Goal: Task Accomplishment & Management: Manage account settings

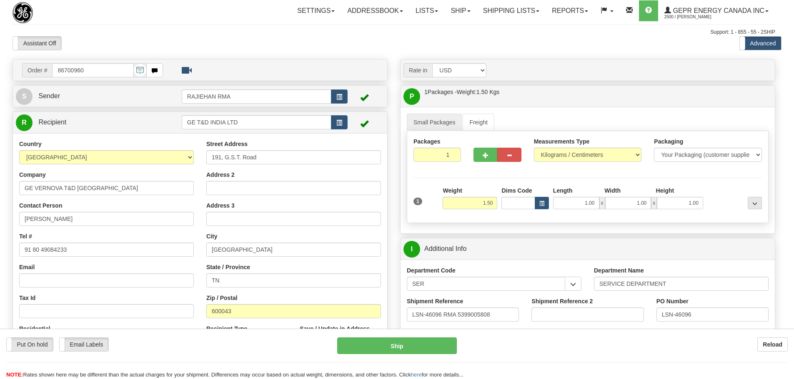
select select "2"
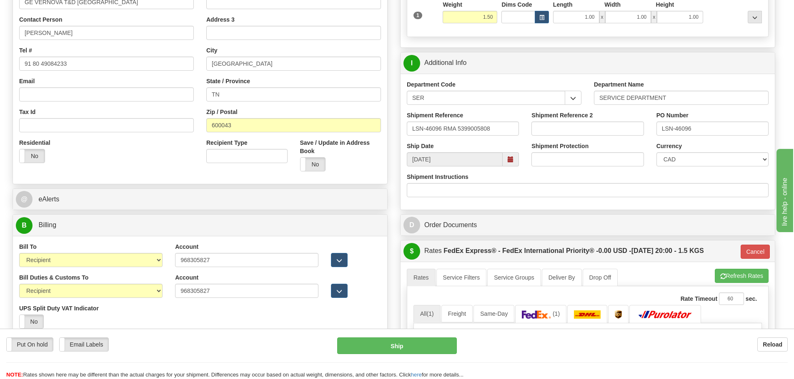
click at [495, 123] on input "LSN-46096 RMA 5399005808" at bounding box center [463, 129] width 112 height 14
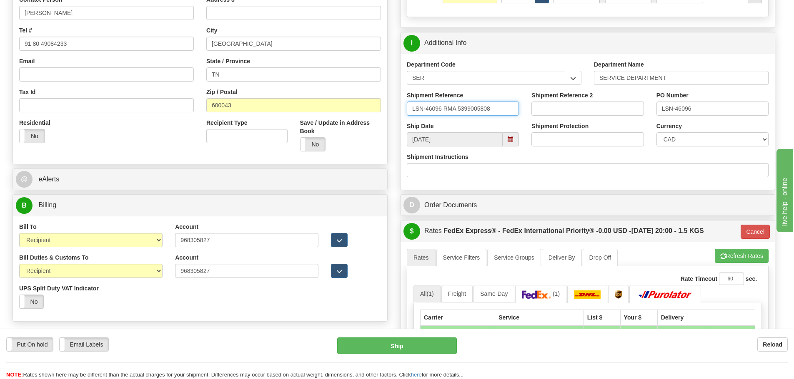
scroll to position [145, 0]
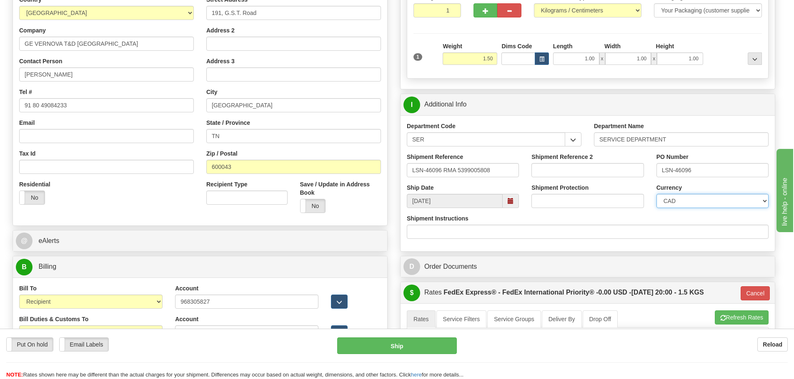
click at [716, 200] on select "CAD USD EUR ZAR [PERSON_NAME] ARN AUD AUS AWG BBD BFR BGN BHD BMD BND BRC BRL C…" at bounding box center [712, 201] width 112 height 14
select select "1"
click at [656, 194] on select "CAD USD EUR ZAR [PERSON_NAME] ARN AUD AUS AWG BBD BFR BGN BHD BMD BND BRC BRL C…" at bounding box center [712, 201] width 112 height 14
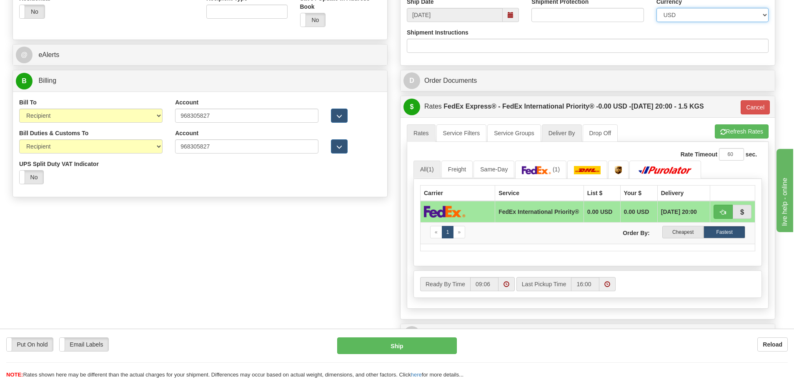
scroll to position [394, 0]
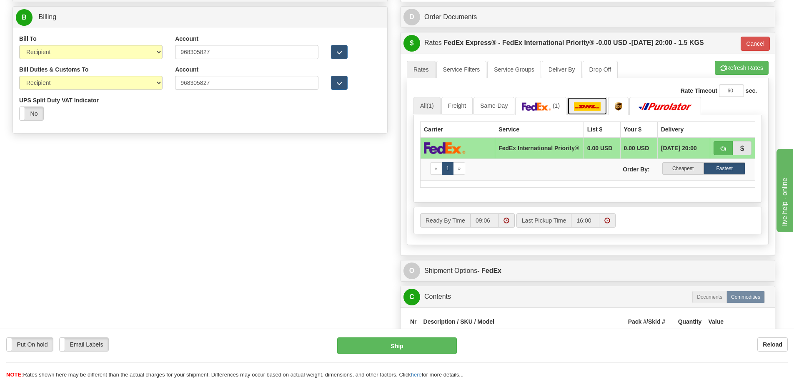
click at [593, 112] on link at bounding box center [587, 106] width 40 height 18
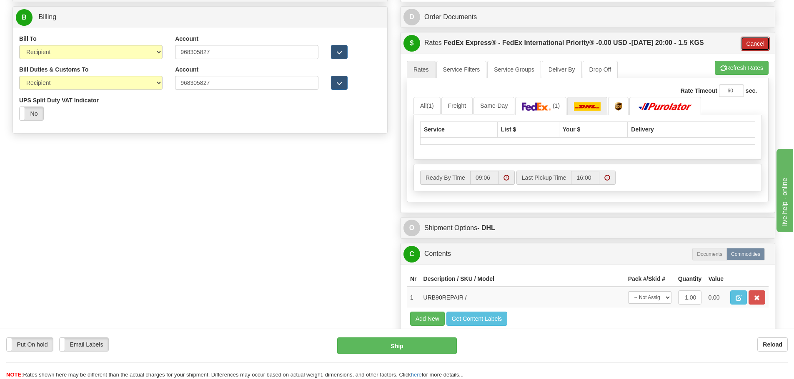
click at [764, 42] on button "Cancel" at bounding box center [754, 44] width 29 height 14
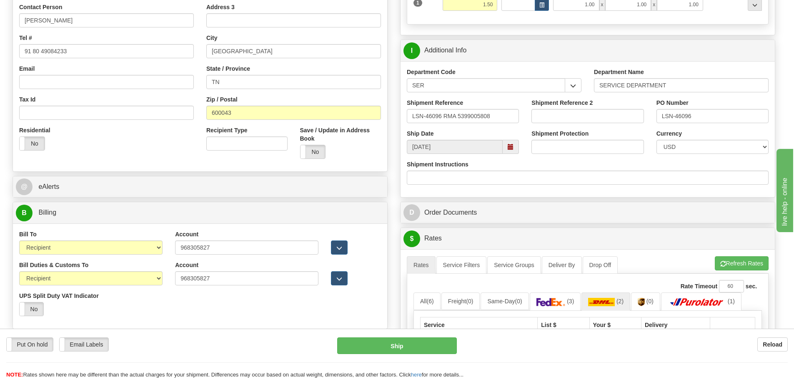
scroll to position [186, 0]
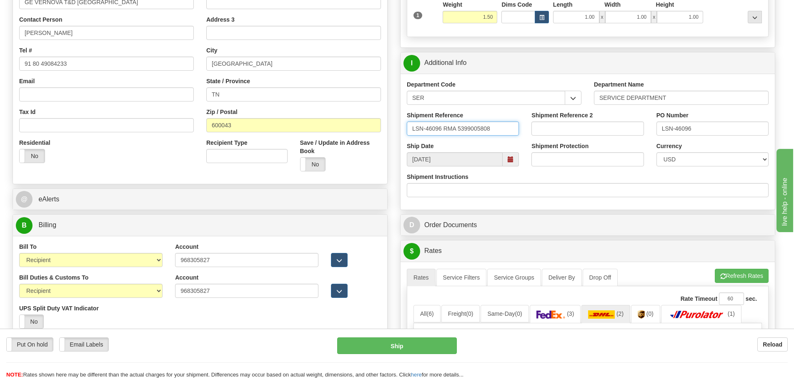
click at [439, 132] on input "LSN-46096 RMA 5399005808" at bounding box center [463, 129] width 112 height 14
drag, startPoint x: 441, startPoint y: 133, endPoint x: 409, endPoint y: 139, distance: 32.7
click at [409, 139] on div "Shipment Reference LSN-46096 RMA 5399005808" at bounding box center [462, 126] width 125 height 31
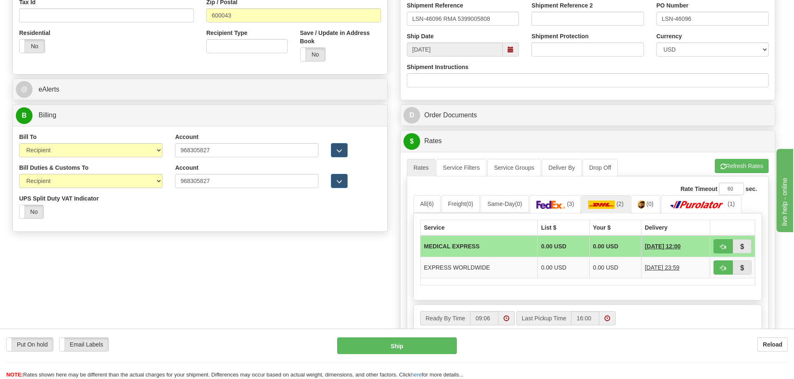
scroll to position [311, 0]
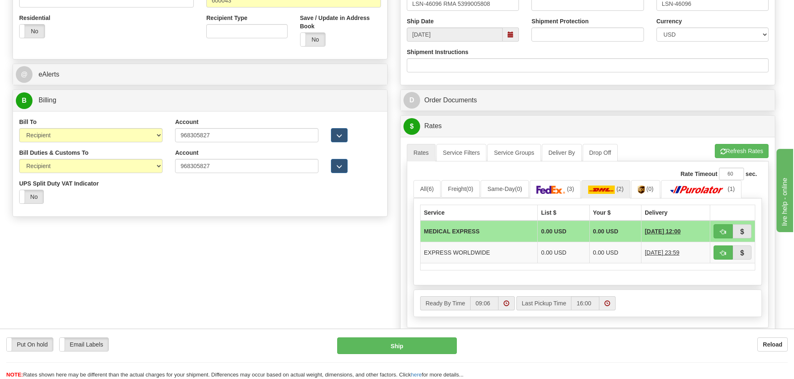
click at [616, 178] on div "Rate Timeout 60 sec." at bounding box center [587, 174] width 348 height 12
click at [614, 187] on img at bounding box center [601, 190] width 27 height 8
click at [491, 251] on td "EXPRESS WORLDWIDE" at bounding box center [478, 252] width 117 height 21
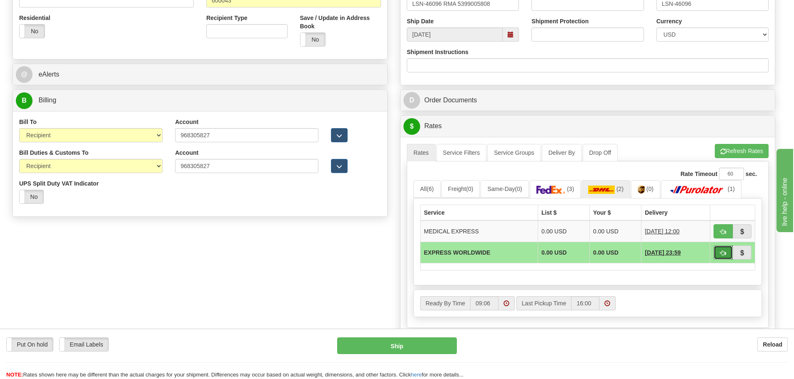
click at [722, 256] on span "button" at bounding box center [723, 253] width 6 height 5
type input "P"
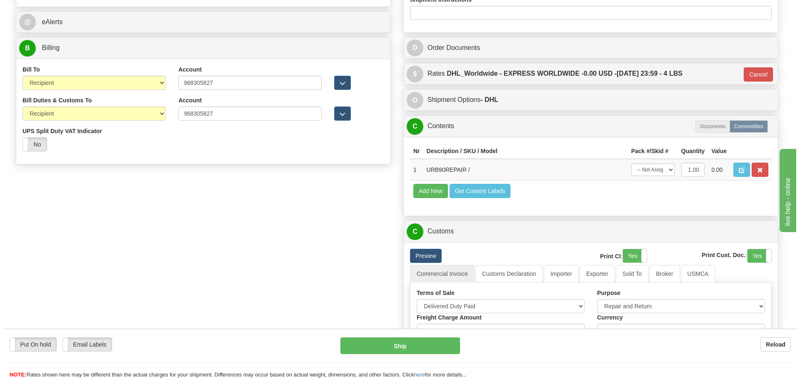
scroll to position [394, 0]
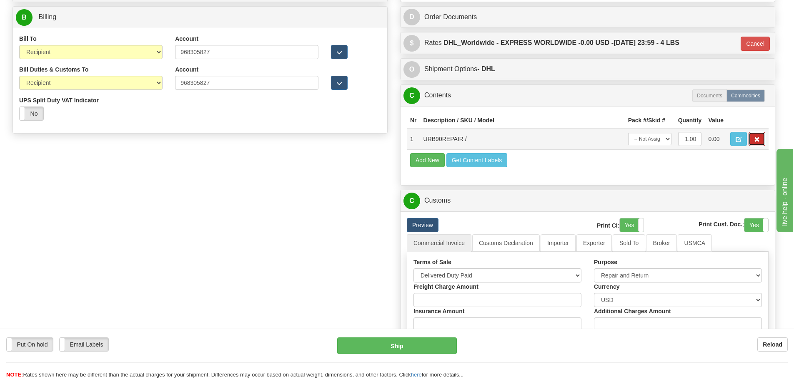
click at [760, 138] on button "button" at bounding box center [756, 139] width 17 height 14
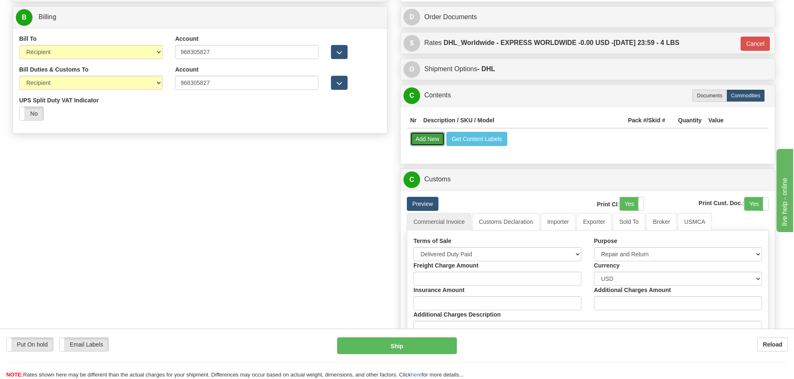
click at [437, 137] on button "Add New" at bounding box center [427, 139] width 35 height 14
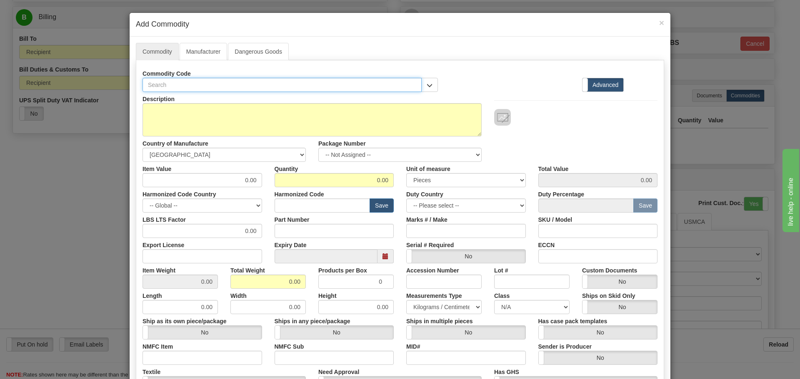
click at [206, 86] on input "text" at bounding box center [281, 85] width 279 height 14
click at [189, 86] on input "text" at bounding box center [281, 85] width 279 height 14
paste input "B9M-9JH-06K"
type input "B9M-9JH-06K"
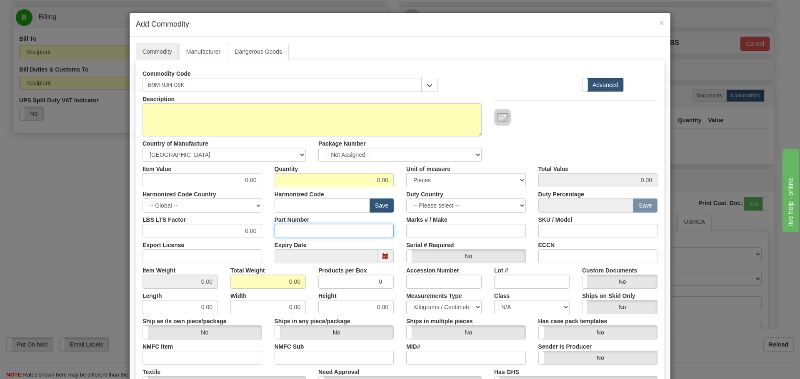
click at [297, 232] on input "Part Number" at bounding box center [335, 231] width 120 height 14
paste input "B9M-9JH-06K"
type input "B9M-9JH-06K"
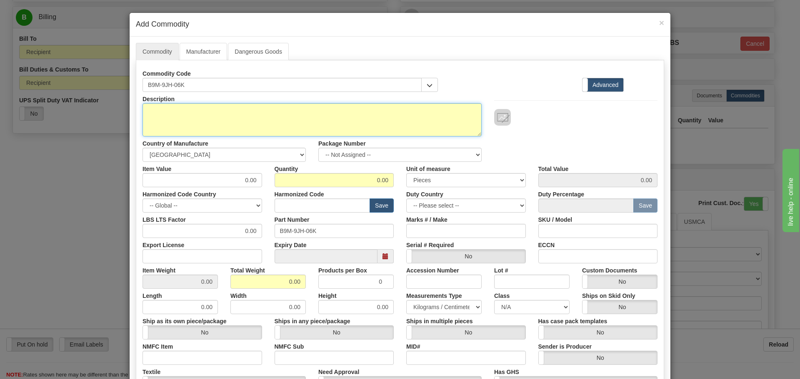
click at [224, 124] on textarea "Description" at bounding box center [311, 119] width 339 height 33
click at [196, 133] on textarea "Description" at bounding box center [311, 119] width 339 height 33
paste textarea "B90 UR CPU"
type textarea "B90 UR CPU"
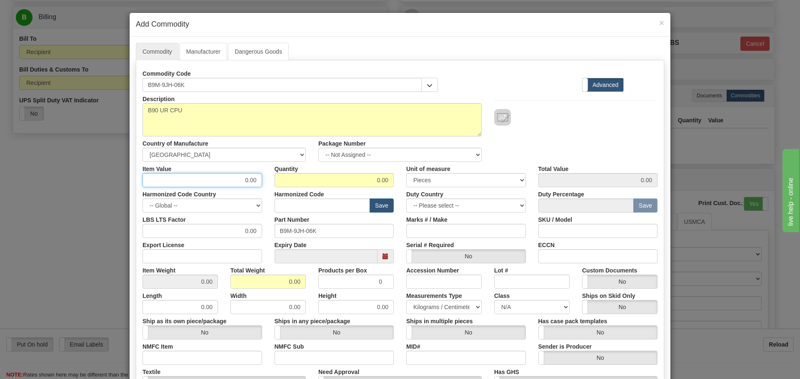
click at [221, 177] on input "0.00" at bounding box center [202, 180] width 120 height 14
drag, startPoint x: 221, startPoint y: 177, endPoint x: 259, endPoint y: 185, distance: 38.2
click at [259, 185] on div "Item Value 0.00" at bounding box center [202, 174] width 132 height 25
click at [234, 184] on input "0.00" at bounding box center [202, 180] width 120 height 14
type input "2"
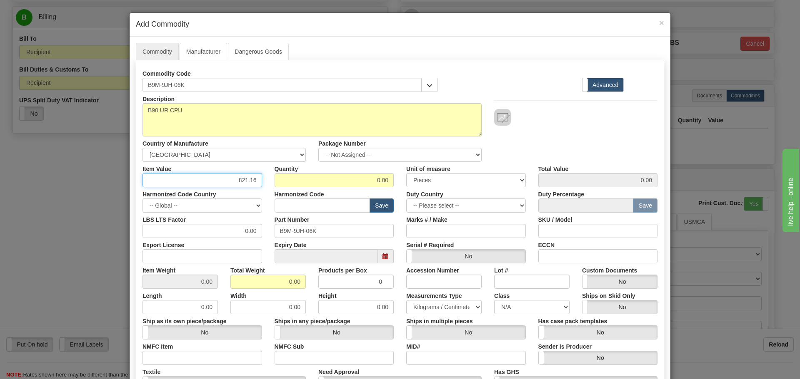
type input "821.16"
click at [260, 175] on div "Item Value 821.16" at bounding box center [202, 174] width 132 height 25
drag, startPoint x: 304, startPoint y: 183, endPoint x: 411, endPoint y: 175, distance: 107.8
click at [411, 175] on div "Item Value 821.16 Quantity 0.00 Unit of measure 3 Thousand Square Inches Adjust…" at bounding box center [399, 174] width 527 height 25
type input "1"
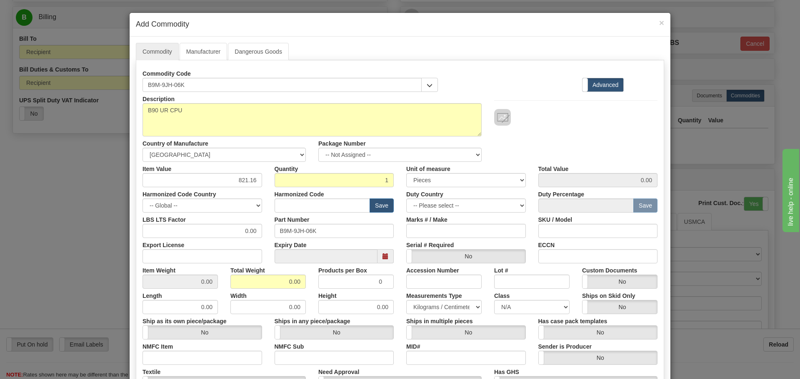
type input "821.16"
click at [555, 148] on div "Description B90 UR CPU Country of Manufacture -- Unknown -- [GEOGRAPHIC_DATA] […" at bounding box center [399, 127] width 527 height 70
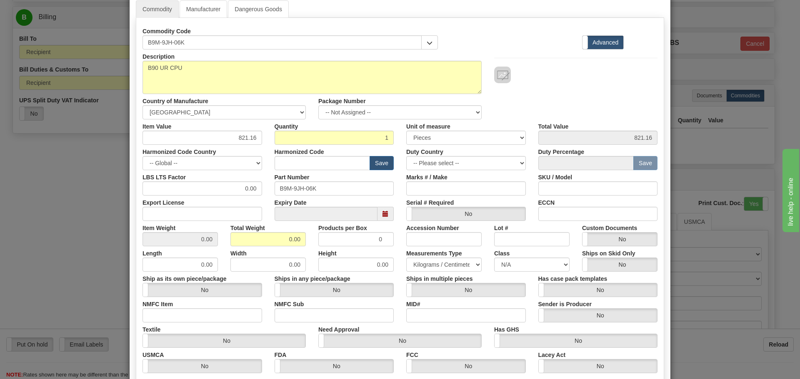
scroll to position [83, 0]
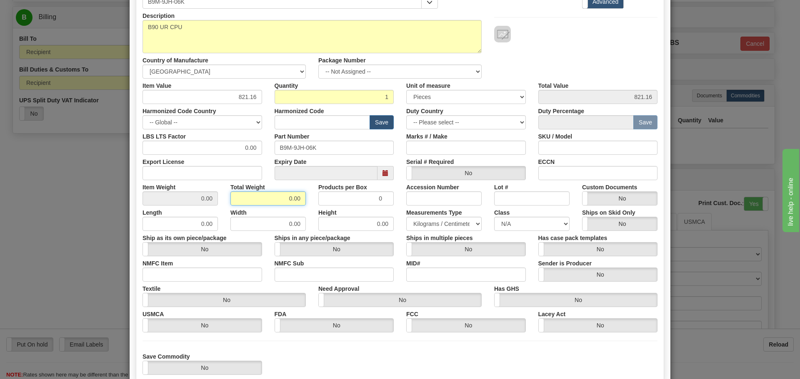
click at [271, 201] on input "0.00" at bounding box center [267, 199] width 75 height 14
drag, startPoint x: 291, startPoint y: 207, endPoint x: 302, endPoint y: 205, distance: 11.8
click at [302, 205] on div "0.00" at bounding box center [267, 199] width 75 height 14
type input "1.5"
type input "1.5000"
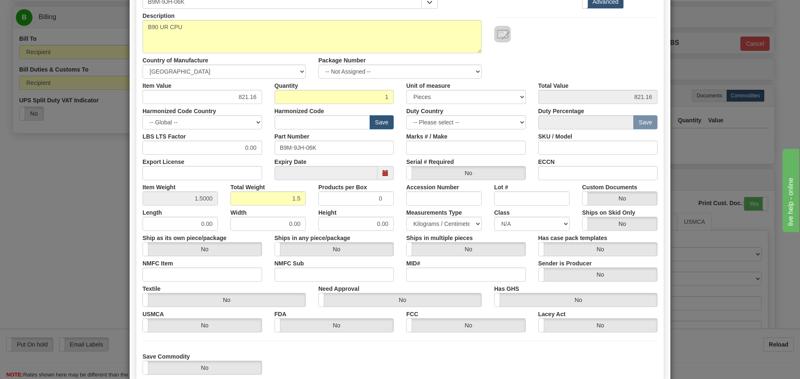
click at [318, 209] on label "Height" at bounding box center [327, 211] width 18 height 11
click at [318, 217] on input "0.00" at bounding box center [355, 224] width 75 height 14
click at [341, 120] on input "text" at bounding box center [323, 122] width 96 height 14
paste input "8538 90 00"
type input "8538 90 00"
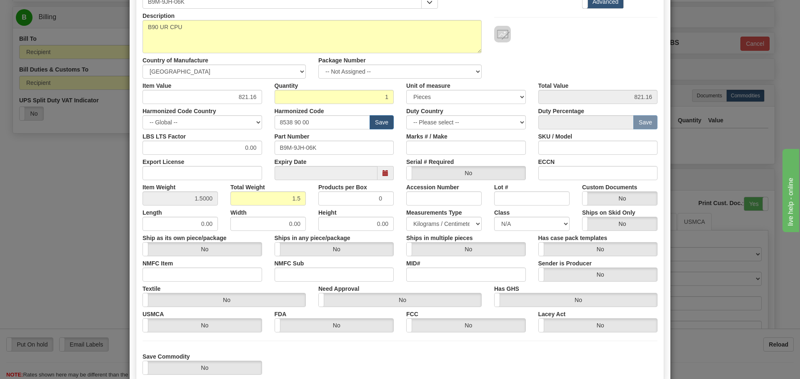
click at [401, 135] on div "Marks # / Make" at bounding box center [466, 142] width 132 height 25
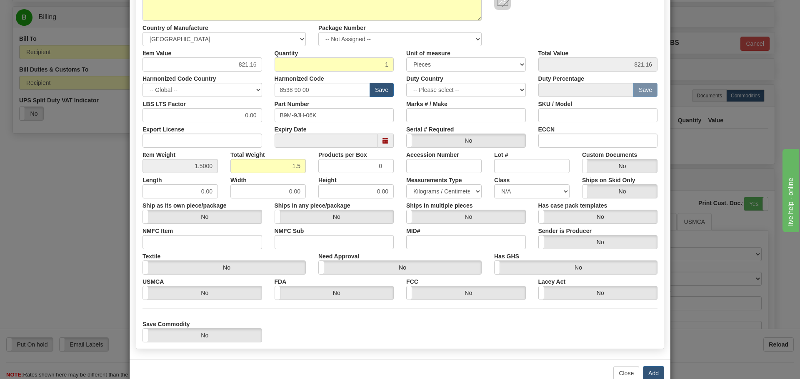
scroll to position [125, 0]
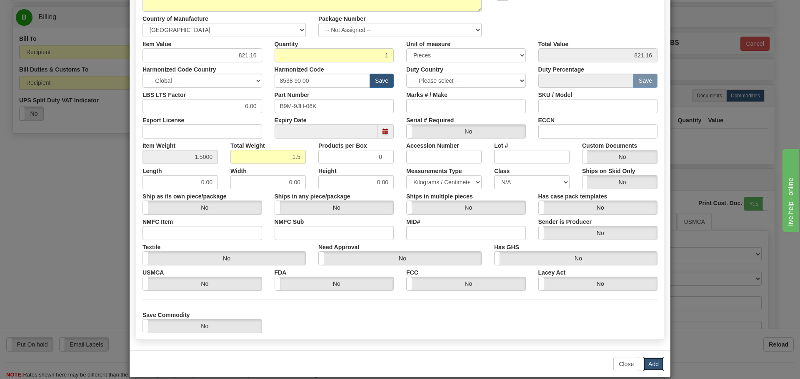
click at [657, 364] on button "Add" at bounding box center [653, 364] width 21 height 14
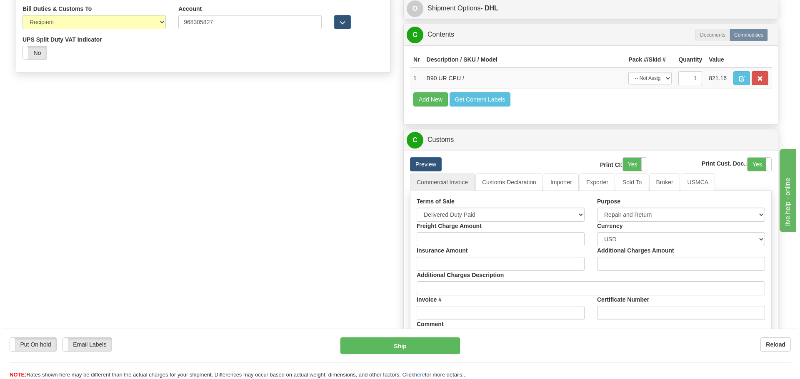
scroll to position [478, 0]
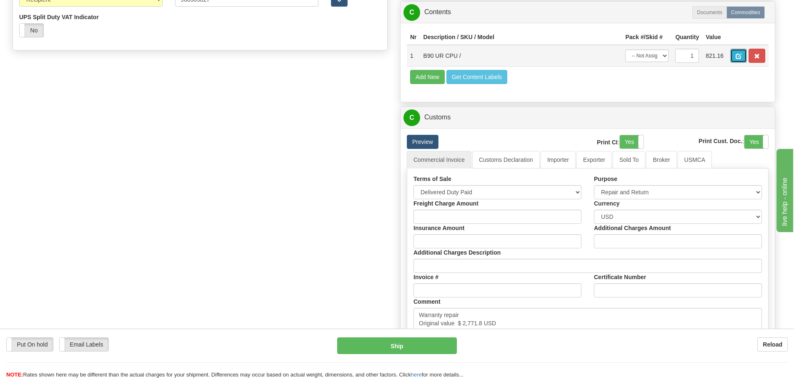
click at [737, 60] on button "button" at bounding box center [738, 56] width 17 height 14
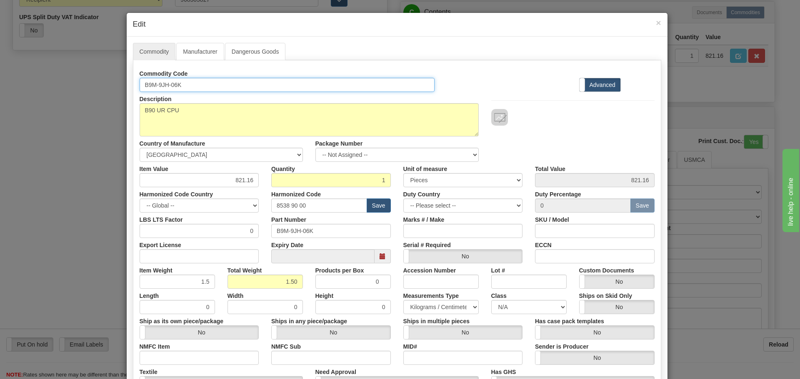
drag, startPoint x: 182, startPoint y: 89, endPoint x: 102, endPoint y: 88, distance: 80.0
click at [102, 88] on div "× Edit Commodity Manufacturer Dangerous Goods Commodity Code B9M-9JH-06K Standa…" at bounding box center [400, 189] width 800 height 379
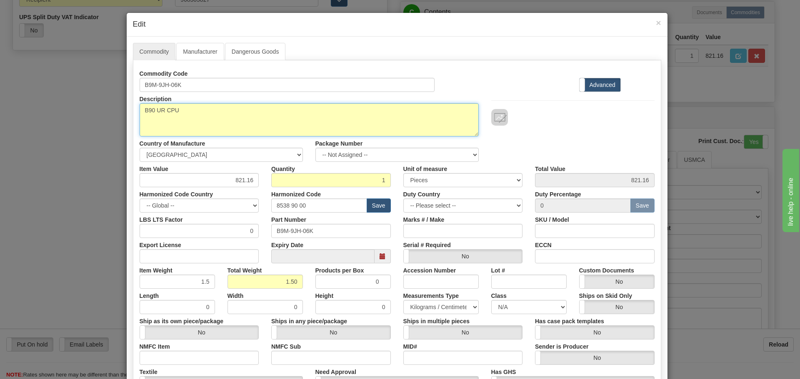
click at [185, 113] on textarea "B90 UR CPU" at bounding box center [309, 119] width 339 height 33
drag, startPoint x: 187, startPoint y: 112, endPoint x: 116, endPoint y: 113, distance: 70.4
click at [116, 113] on div "× Edit Commodity Manufacturer Dangerous Goods Commodity Code B9M-9JH-06K Standa…" at bounding box center [400, 189] width 800 height 379
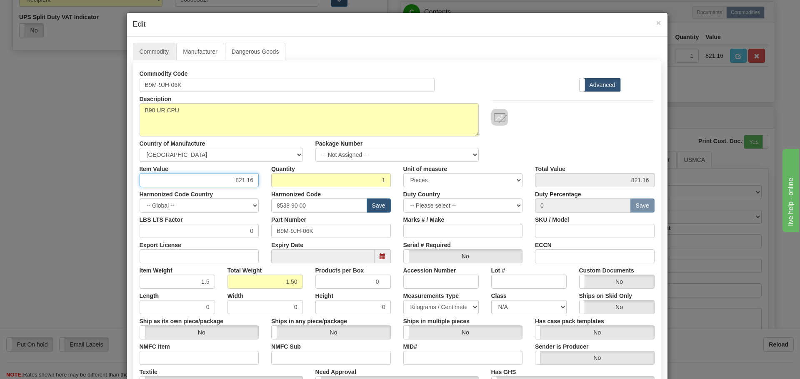
click at [235, 181] on input "821.16" at bounding box center [200, 180] width 120 height 14
drag, startPoint x: 227, startPoint y: 179, endPoint x: 255, endPoint y: 180, distance: 28.0
click at [255, 180] on input "821.16" at bounding box center [200, 180] width 120 height 14
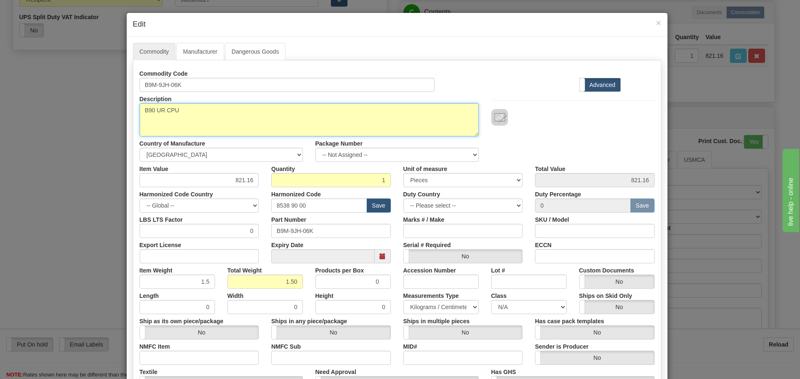
drag, startPoint x: 186, startPoint y: 115, endPoint x: 137, endPoint y: 120, distance: 49.0
click at [140, 120] on textarea "B90 UR CPU" at bounding box center [309, 119] width 339 height 33
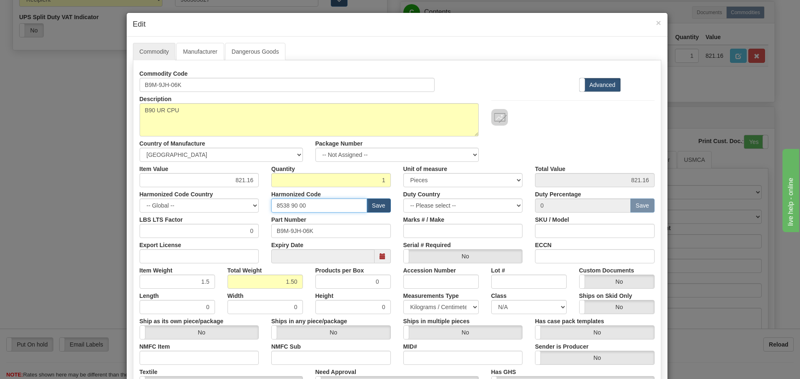
drag, startPoint x: 307, startPoint y: 205, endPoint x: 264, endPoint y: 208, distance: 43.0
click at [265, 208] on div "Harmonized Code 8538 90 00 Save" at bounding box center [331, 199] width 132 height 25
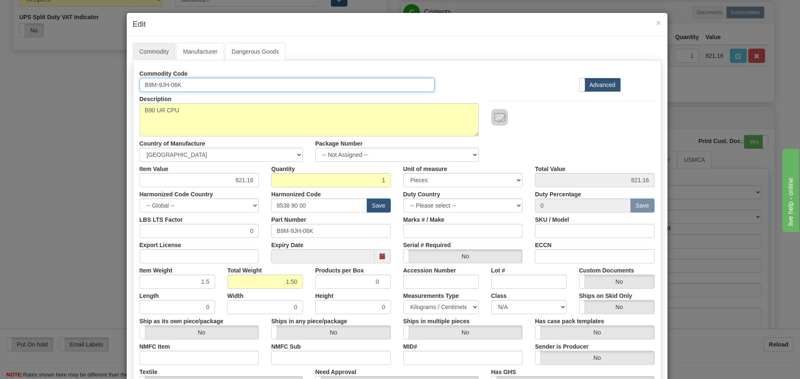
click at [189, 81] on input "B9M-9JH-06K" at bounding box center [287, 85] width 295 height 14
drag, startPoint x: 182, startPoint y: 82, endPoint x: 133, endPoint y: 90, distance: 49.9
click at [133, 90] on div "Commodity Code B9M-9JH-06K" at bounding box center [287, 79] width 308 height 25
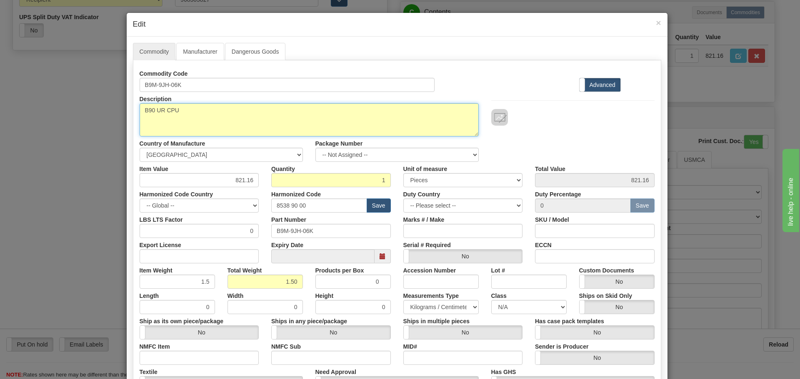
drag, startPoint x: 181, startPoint y: 117, endPoint x: 140, endPoint y: 124, distance: 41.7
click at [140, 124] on textarea "B90 UR CPU" at bounding box center [309, 119] width 339 height 33
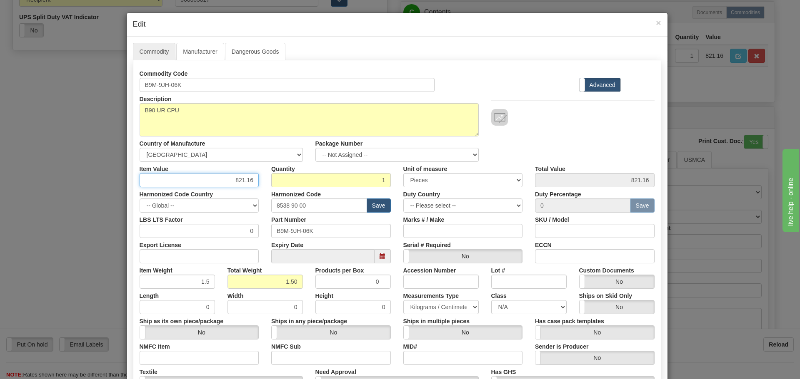
drag, startPoint x: 232, startPoint y: 180, endPoint x: 262, endPoint y: 182, distance: 30.5
click at [262, 182] on div "Item Value 821.16 Quantity 1 Unit of measure 3 Thousand Square Inches Adjustmen…" at bounding box center [396, 174] width 527 height 25
click at [659, 22] on div "× Edit" at bounding box center [397, 25] width 541 height 24
click at [656, 20] on span "×" at bounding box center [658, 23] width 5 height 10
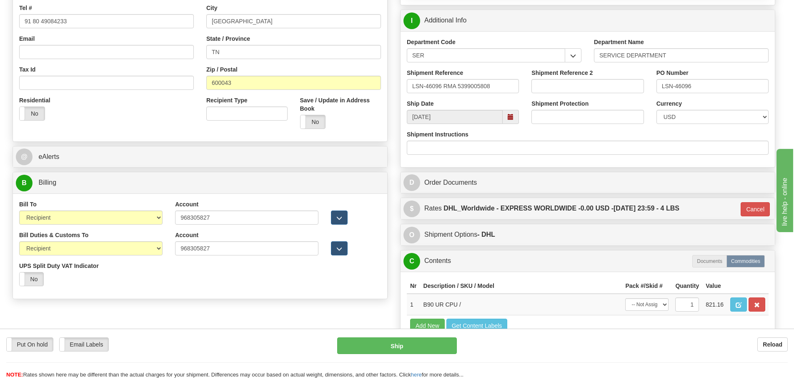
scroll to position [228, 0]
drag, startPoint x: 481, startPoint y: 88, endPoint x: 382, endPoint y: 98, distance: 98.8
click at [454, 115] on input "[DATE]" at bounding box center [455, 118] width 96 height 14
drag, startPoint x: 428, startPoint y: 121, endPoint x: 393, endPoint y: 125, distance: 35.7
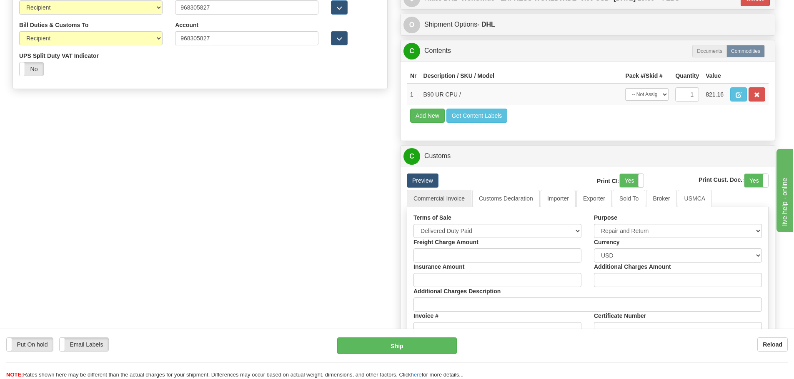
scroll to position [478, 0]
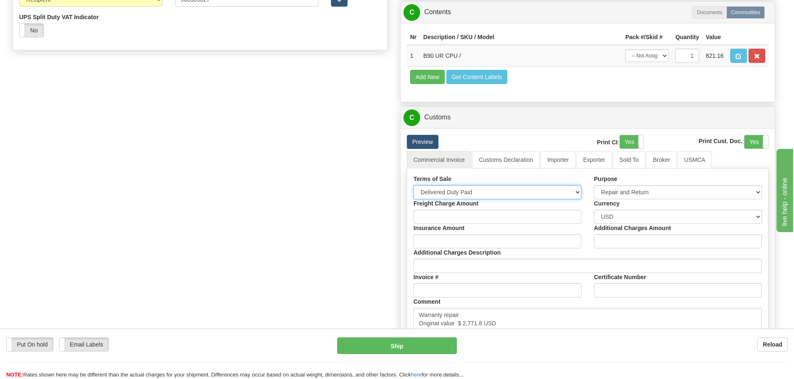
click at [482, 189] on select "Free Carrier Free On Board Ex Works Delivered Duty Unpaid Delivered Duty Paid C…" at bounding box center [497, 192] width 168 height 14
click at [474, 196] on select "Free Carrier Free On Board Ex Works Delivered Duty Unpaid Delivered Duty Paid C…" at bounding box center [497, 192] width 168 height 14
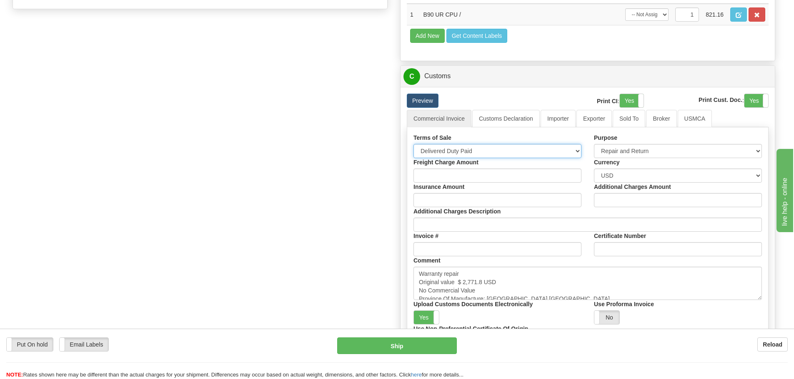
scroll to position [519, 0]
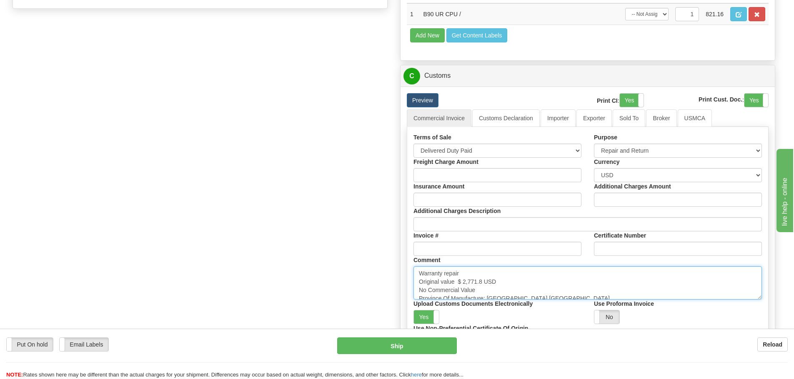
click at [526, 285] on textarea "Warranty repair Original value $ 2,771.8 USD No Commercial Value Province Of Ma…" at bounding box center [587, 283] width 348 height 33
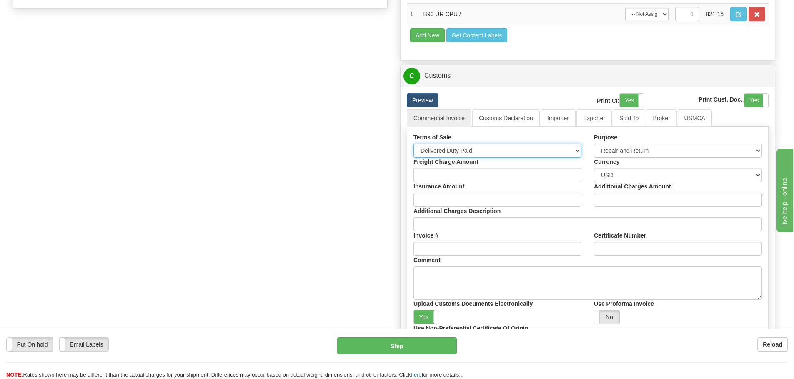
click at [500, 155] on select "Free Carrier Free On Board Ex Works Delivered Duty Unpaid Delivered Duty Paid C…" at bounding box center [497, 151] width 168 height 14
select select "7"
click at [413, 144] on select "Free Carrier Free On Board Ex Works Delivered Duty Unpaid Delivered Duty Paid C…" at bounding box center [497, 151] width 168 height 14
click at [559, 123] on link "Importer" at bounding box center [557, 118] width 35 height 17
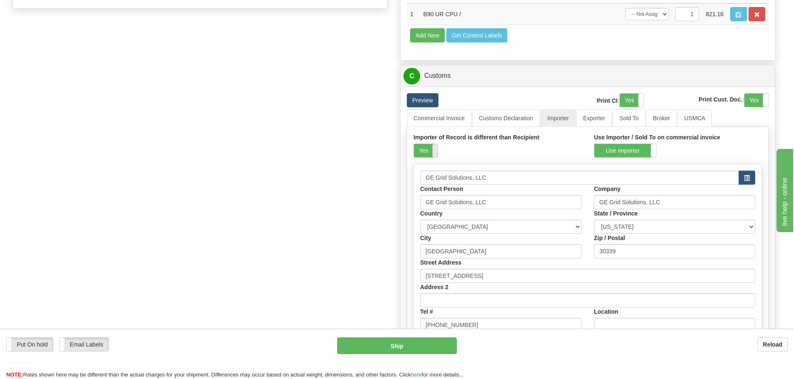
click at [434, 150] on span at bounding box center [437, 150] width 11 height 13
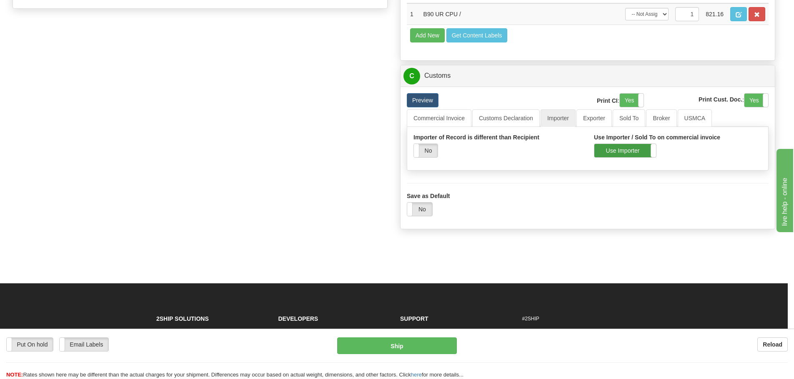
click at [618, 149] on label "Use Importer" at bounding box center [625, 150] width 62 height 13
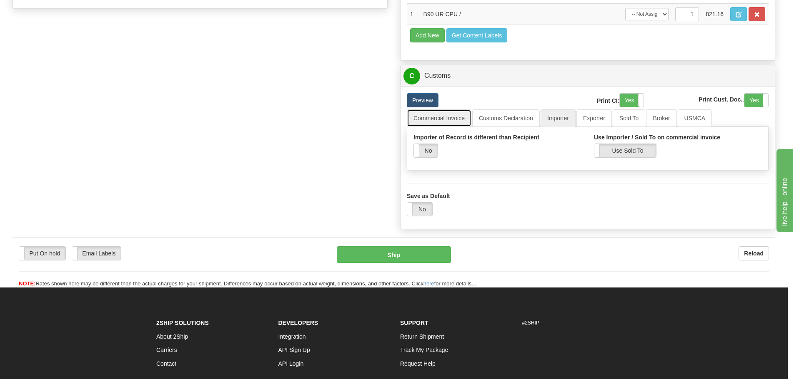
click at [440, 117] on link "Commercial Invoice" at bounding box center [439, 118] width 65 height 17
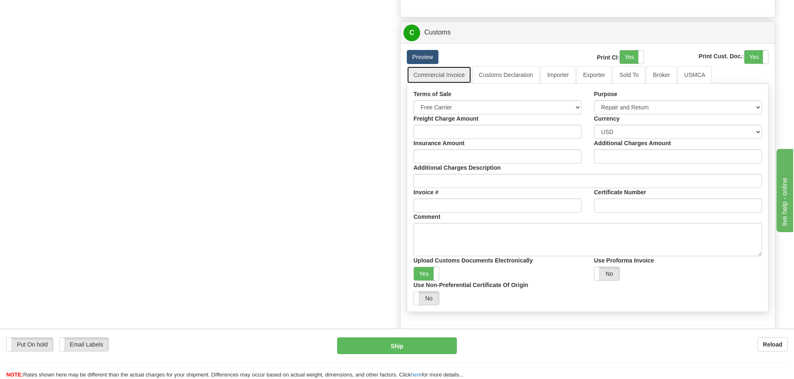
scroll to position [644, 0]
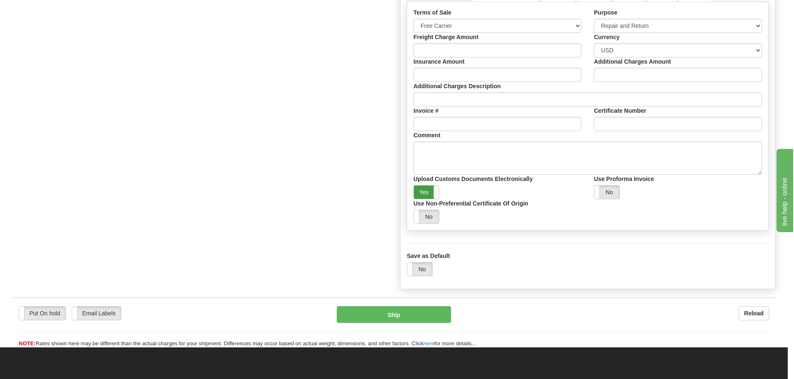
click at [422, 190] on label "Yes" at bounding box center [426, 192] width 25 height 13
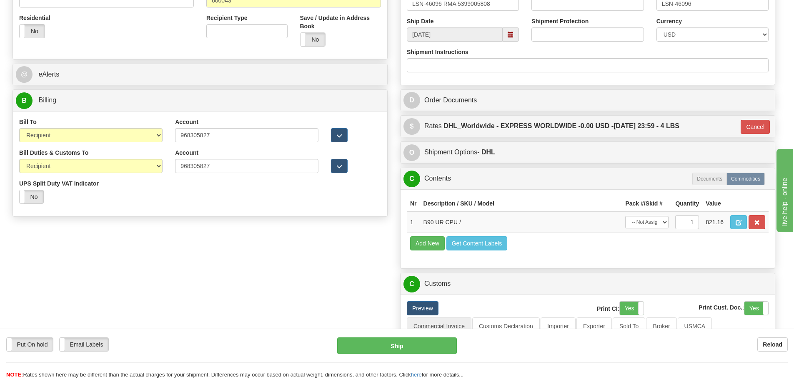
scroll to position [145, 0]
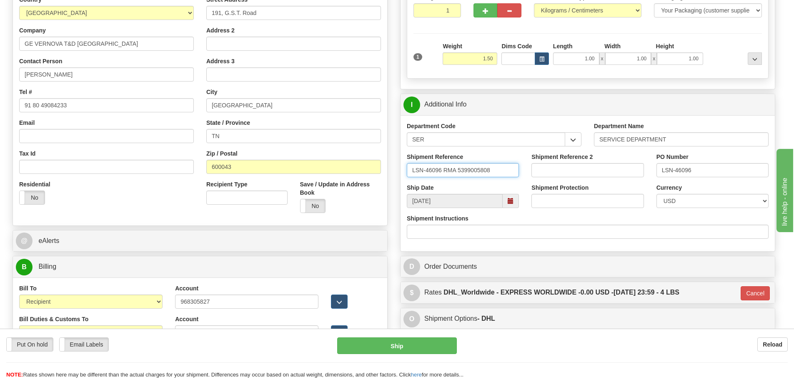
drag, startPoint x: 501, startPoint y: 167, endPoint x: 410, endPoint y: 166, distance: 91.2
click at [410, 166] on input "LSN-46096 RMA 5399005808" at bounding box center [463, 170] width 112 height 14
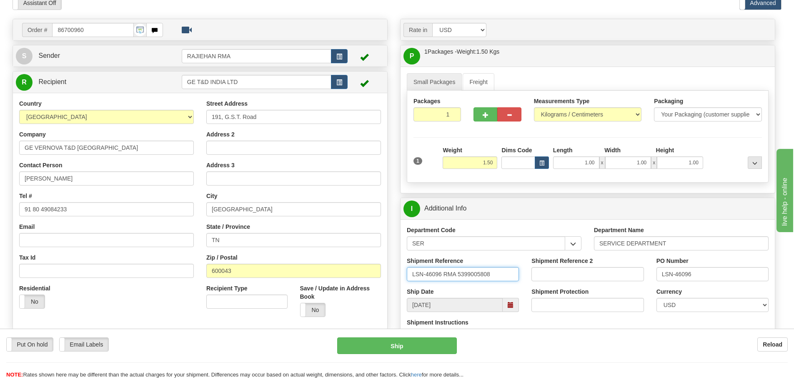
scroll to position [61, 0]
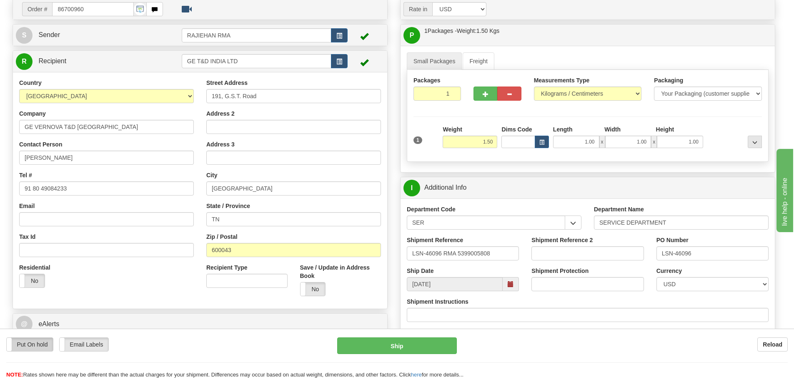
click at [41, 349] on label "Put On hold" at bounding box center [30, 344] width 46 height 13
click at [504, 256] on input "LSN-46096 RMA 5399005808" at bounding box center [463, 254] width 112 height 14
drag, startPoint x: 427, startPoint y: 259, endPoint x: 410, endPoint y: 264, distance: 17.4
click at [410, 264] on div "Shipment Reference LSN-46096 RMA 5399005808" at bounding box center [462, 251] width 125 height 31
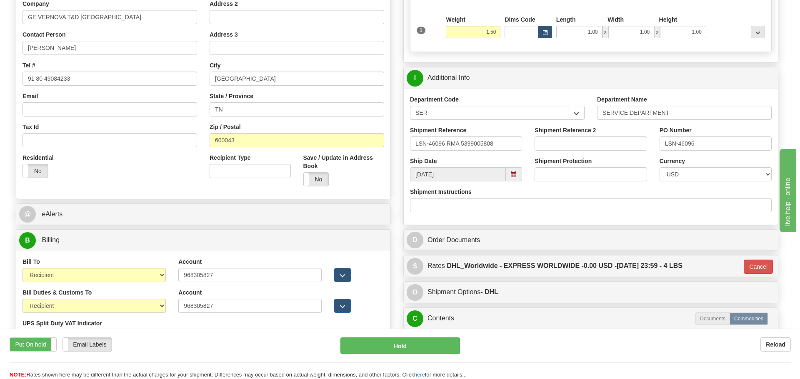
scroll to position [228, 0]
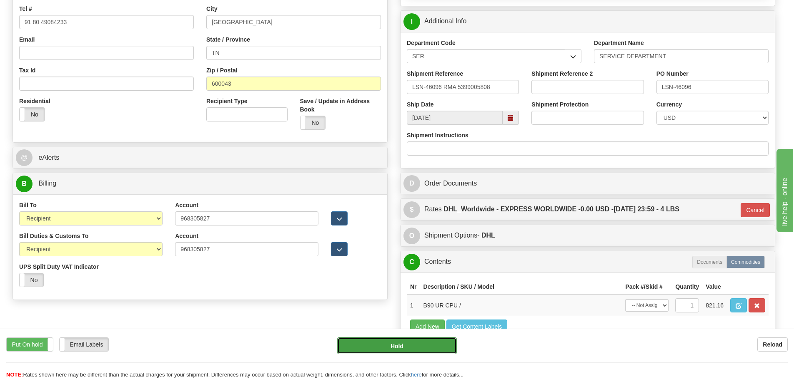
click at [395, 351] on button "Hold" at bounding box center [397, 346] width 120 height 17
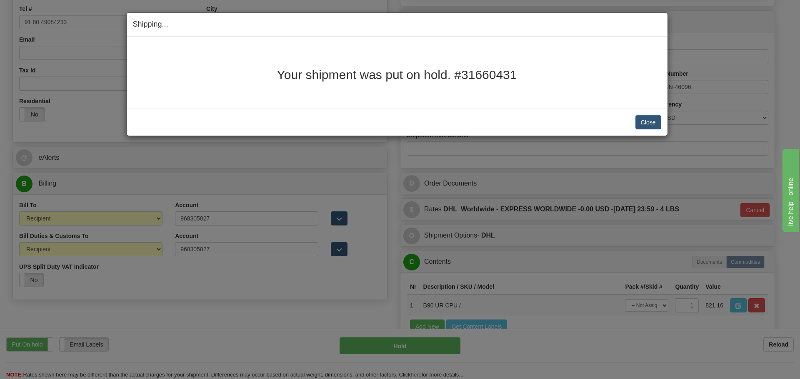
click at [518, 75] on h2 "Your shipment was put on hold. #31660431" at bounding box center [397, 75] width 528 height 14
drag, startPoint x: 519, startPoint y: 70, endPoint x: 278, endPoint y: 76, distance: 241.7
click at [278, 76] on h2 "Your shipment was put on hold. #31660431" at bounding box center [397, 75] width 528 height 14
copy h2 "Your shipment was put on hold. #31660431"
click at [651, 119] on button "Close" at bounding box center [648, 122] width 26 height 14
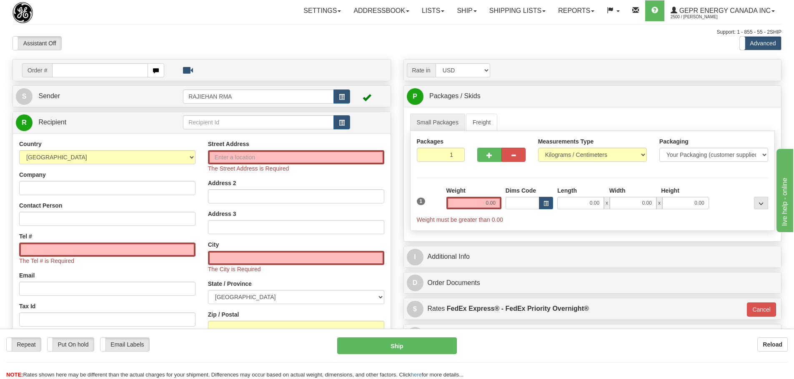
drag, startPoint x: 362, startPoint y: 52, endPoint x: 347, endPoint y: 58, distance: 15.9
click at [362, 52] on div "Toggle navigation Settings Shipping Preferences Fields Preferences New" at bounding box center [397, 243] width 794 height 486
click at [88, 68] on input "text" at bounding box center [100, 70] width 96 height 14
paste input "31660431"
type input "31660431"
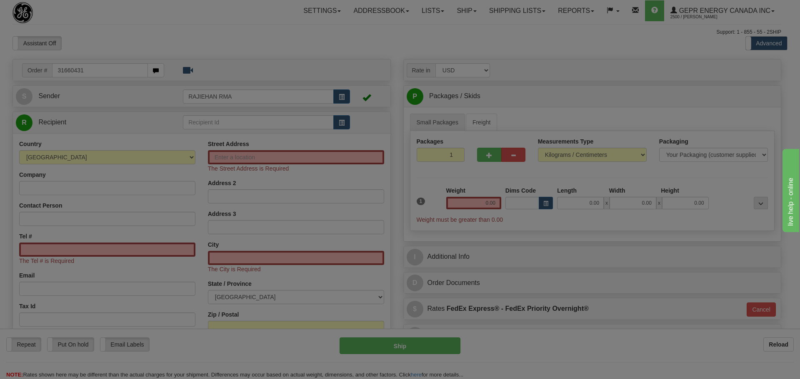
click at [115, 33] on body "Training Course Close Toggle navigation Settings Shipping Preferences New Recip…" at bounding box center [400, 189] width 800 height 379
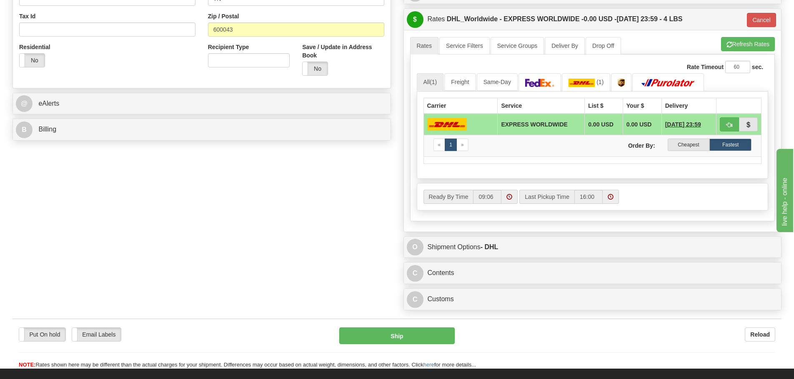
scroll to position [375, 0]
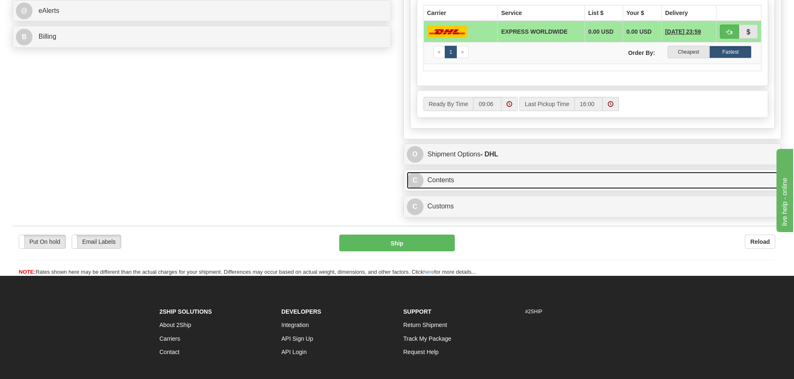
click at [431, 173] on link "C Contents" at bounding box center [593, 180] width 372 height 17
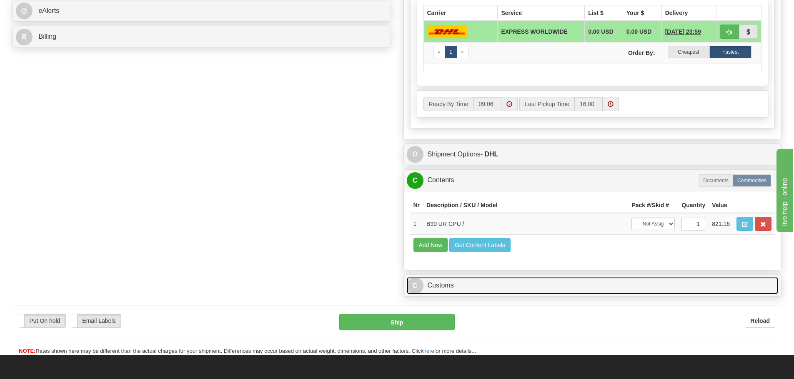
click at [554, 280] on link "C Customs" at bounding box center [593, 285] width 372 height 17
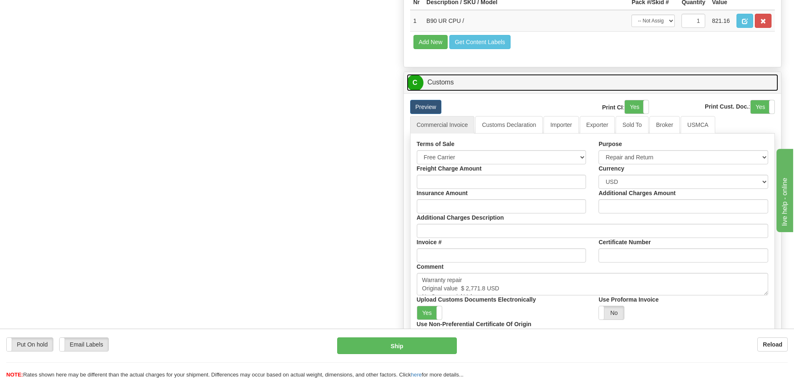
scroll to position [625, 0]
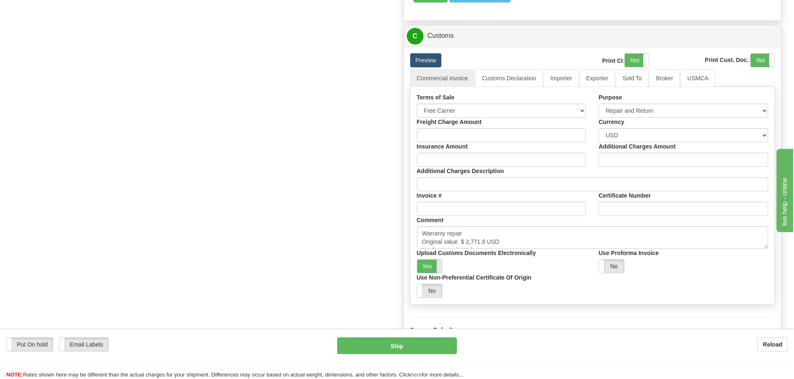
click at [441, 268] on span at bounding box center [441, 266] width 11 height 13
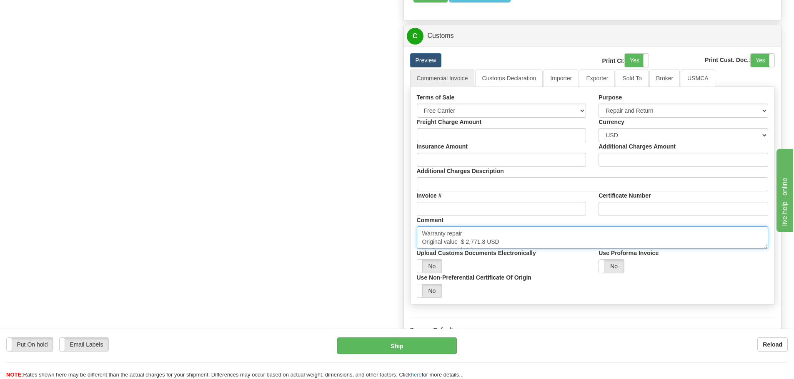
click at [514, 232] on textarea "Warranty repair Original value $ 2,771.8 USD No Commercial Value Province Of Ma…" at bounding box center [593, 238] width 352 height 22
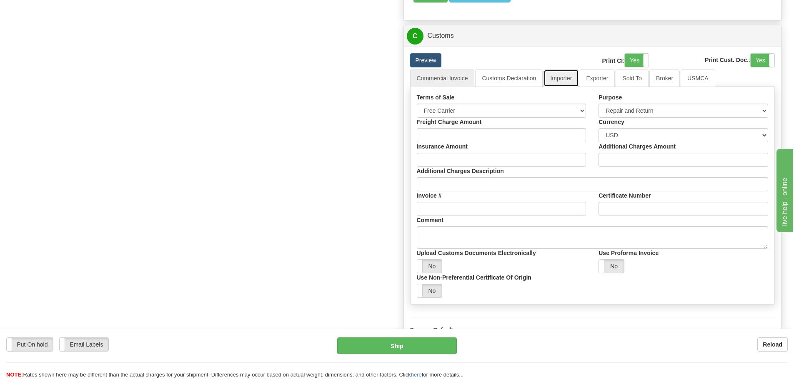
click at [554, 80] on link "Importer" at bounding box center [560, 78] width 35 height 17
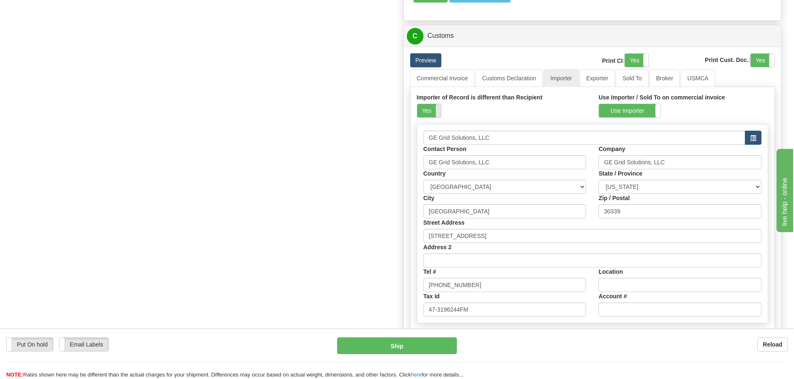
click at [437, 115] on span at bounding box center [440, 110] width 11 height 13
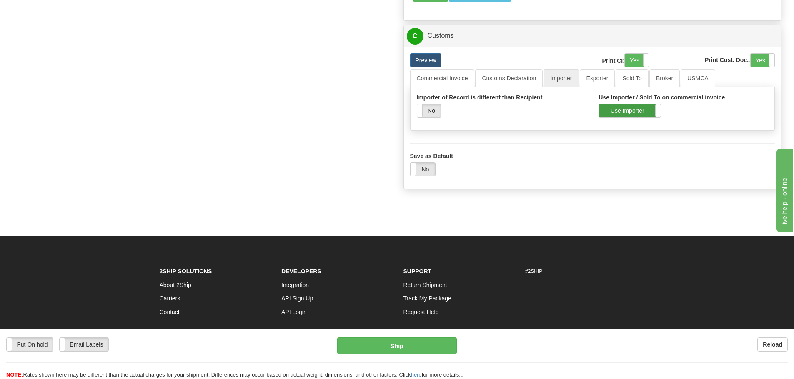
click at [607, 107] on label "Use Importer" at bounding box center [630, 110] width 62 height 13
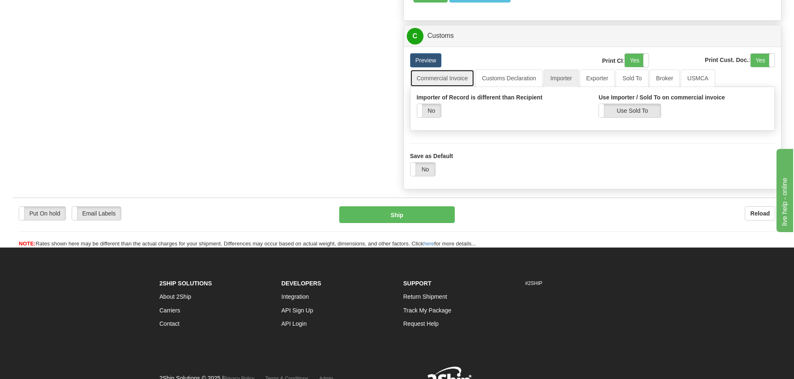
click at [464, 84] on link "Commercial Invoice" at bounding box center [442, 78] width 65 height 17
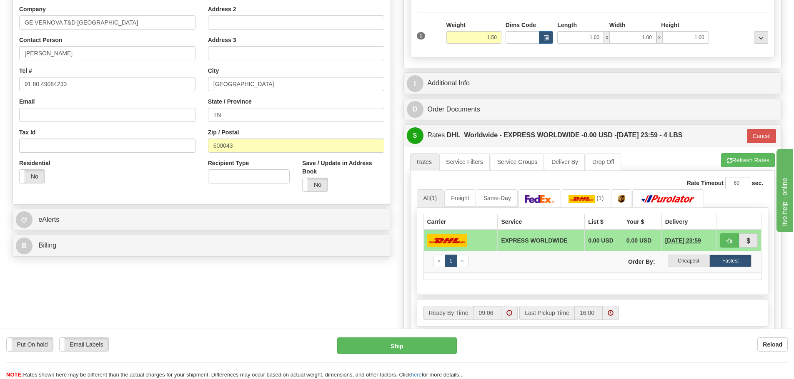
scroll to position [167, 0]
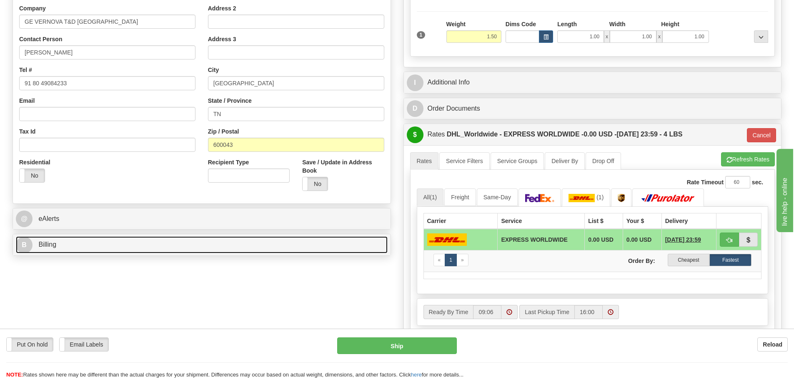
click at [255, 244] on link "B Billing" at bounding box center [202, 245] width 372 height 17
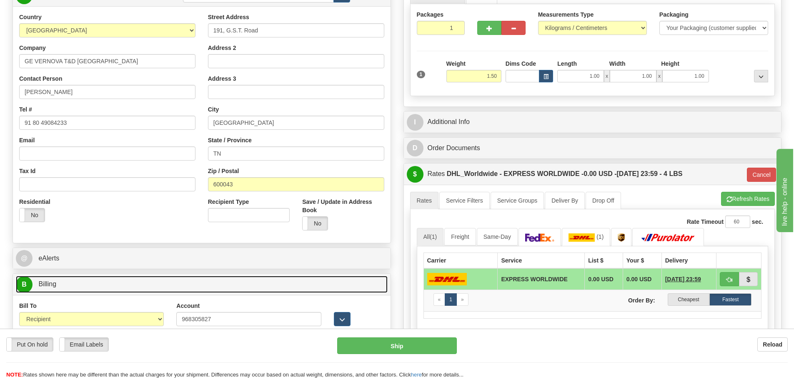
scroll to position [125, 0]
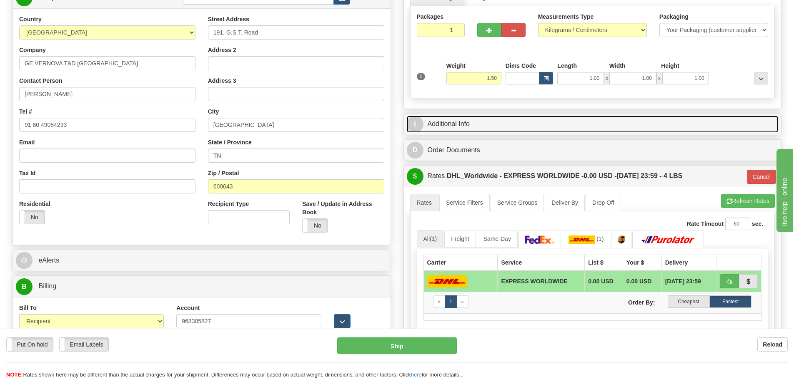
click at [472, 125] on link "I Additional Info" at bounding box center [593, 124] width 372 height 17
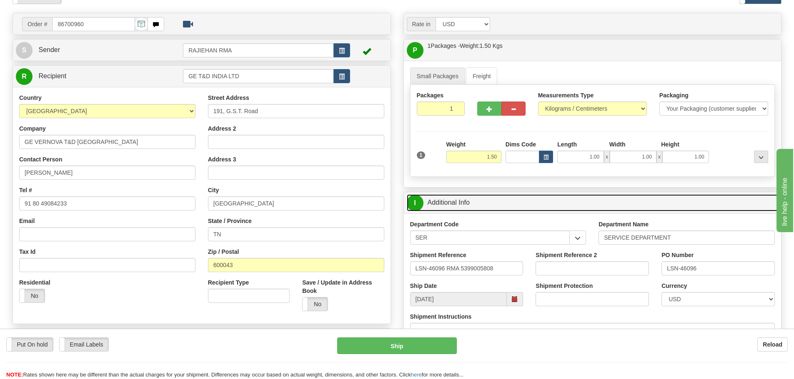
scroll to position [0, 0]
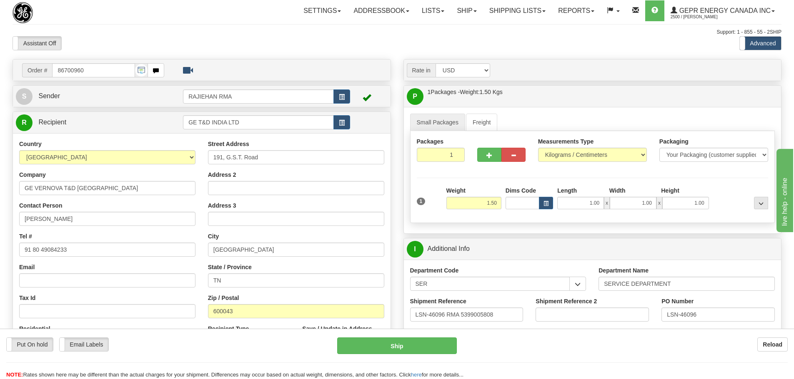
click at [185, 29] on div "Support: 1 - 855 - 55 - 2SHIP" at bounding box center [396, 32] width 769 height 7
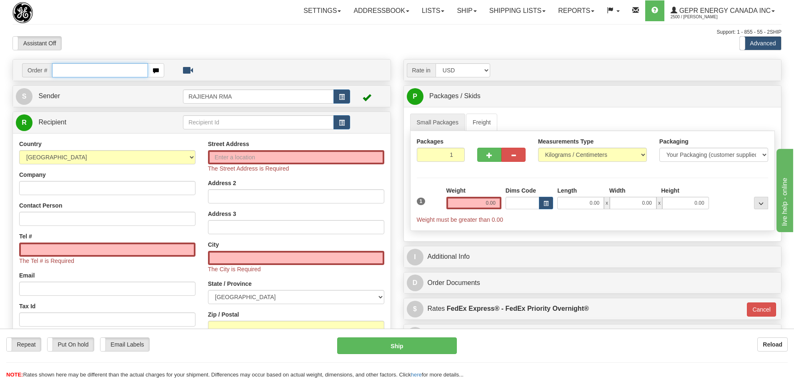
drag, startPoint x: 55, startPoint y: 67, endPoint x: 71, endPoint y: 64, distance: 15.7
click at [55, 67] on input "text" at bounding box center [100, 70] width 96 height 14
paste input "86702699"
type input "86702699"
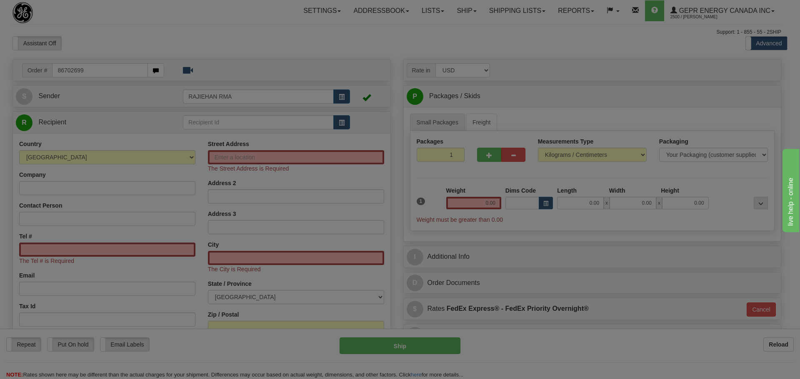
click at [106, 39] on body "Training Course Close Toggle navigation Settings Shipping Preferences New Recip…" at bounding box center [400, 189] width 800 height 379
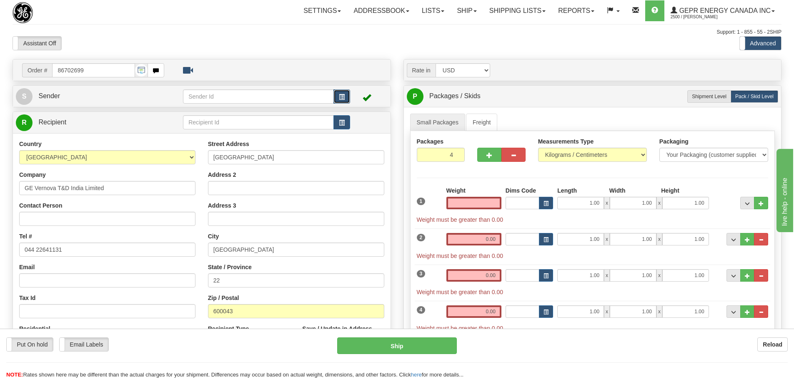
type input "0.00"
click at [339, 95] on span "button" at bounding box center [342, 97] width 6 height 5
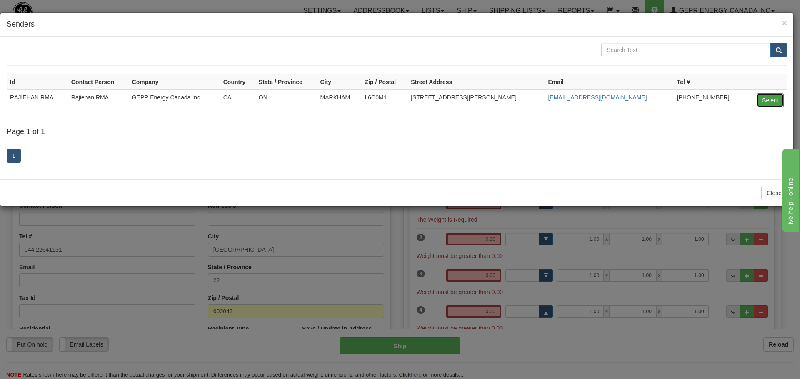
click at [762, 103] on button "Select" at bounding box center [769, 100] width 27 height 14
type input "RAJIEHAN RMA"
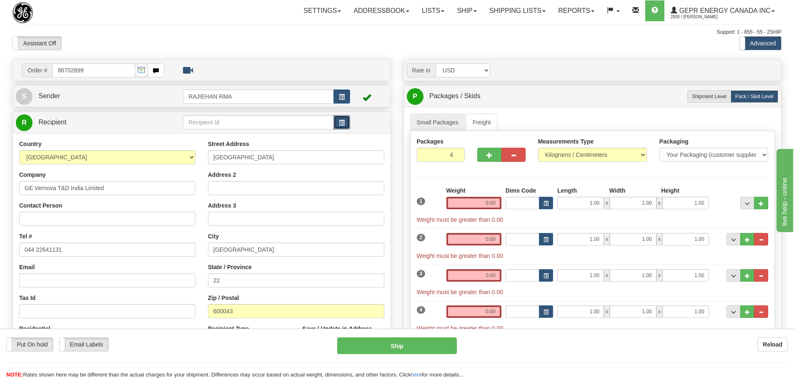
click at [343, 127] on button "button" at bounding box center [341, 122] width 17 height 14
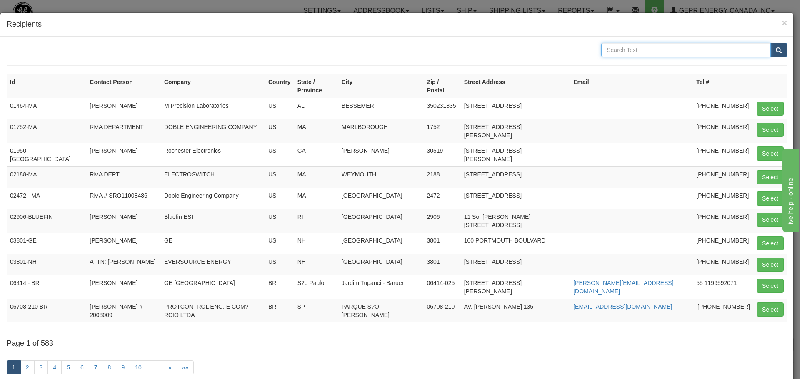
click at [656, 55] on input "text" at bounding box center [686, 50] width 170 height 14
type input "[PERSON_NAME]"
click at [770, 47] on button "submit" at bounding box center [778, 50] width 17 height 14
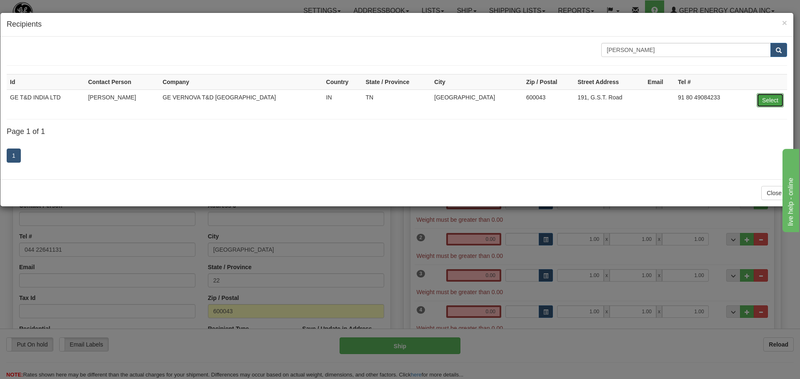
click at [763, 97] on button "Select" at bounding box center [769, 100] width 27 height 14
type input "GE T&D INDIA LTD"
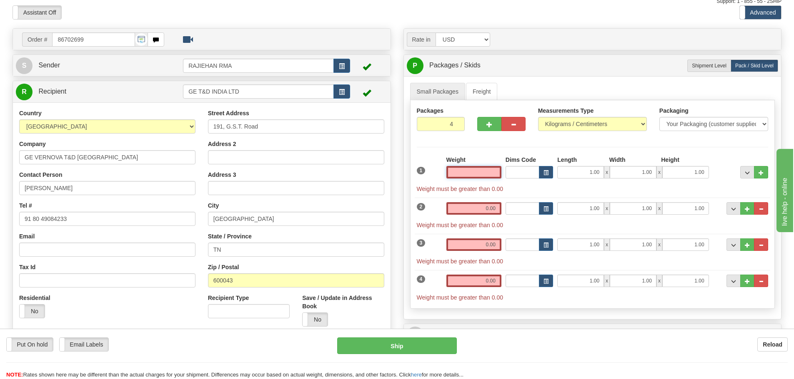
scroll to position [167, 0]
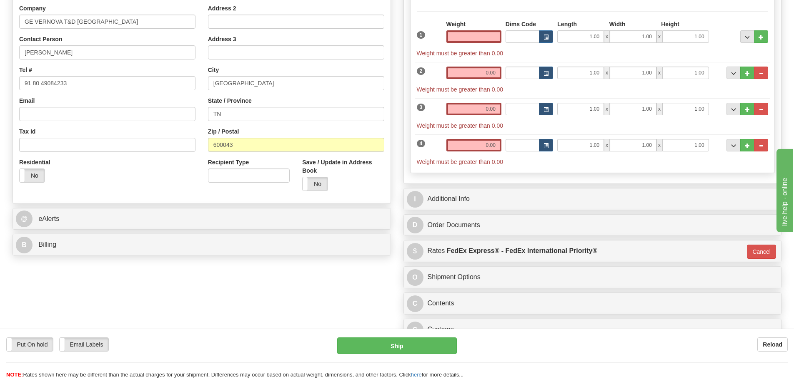
type input "0.00"
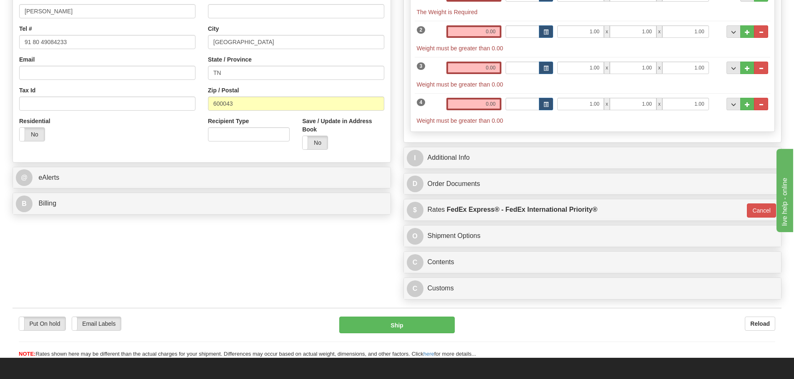
scroll to position [208, 0]
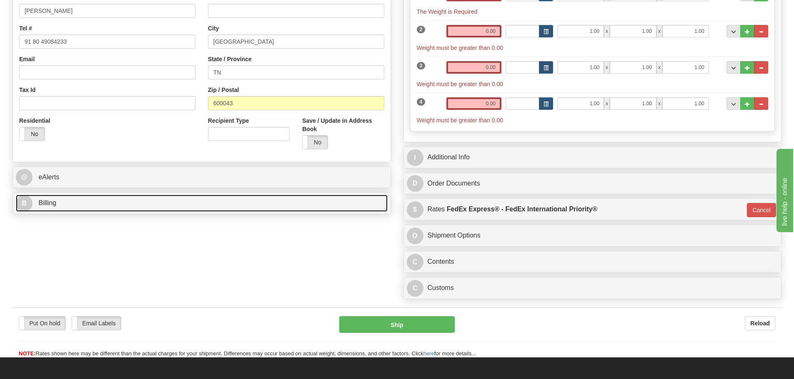
click at [88, 201] on link "B Billing" at bounding box center [202, 203] width 372 height 17
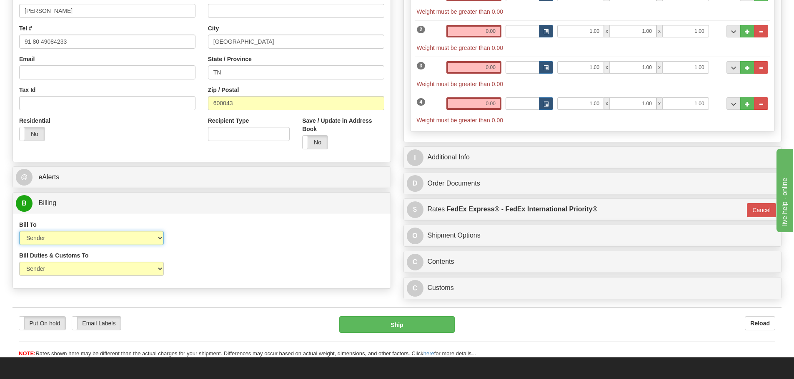
click at [147, 243] on select "Sender Recipient Third Party Collect" at bounding box center [91, 238] width 145 height 14
select select "2"
click at [19, 231] on select "Sender Recipient Third Party Collect" at bounding box center [91, 238] width 145 height 14
click at [204, 234] on input "Account" at bounding box center [248, 238] width 145 height 14
paste input "968305827"
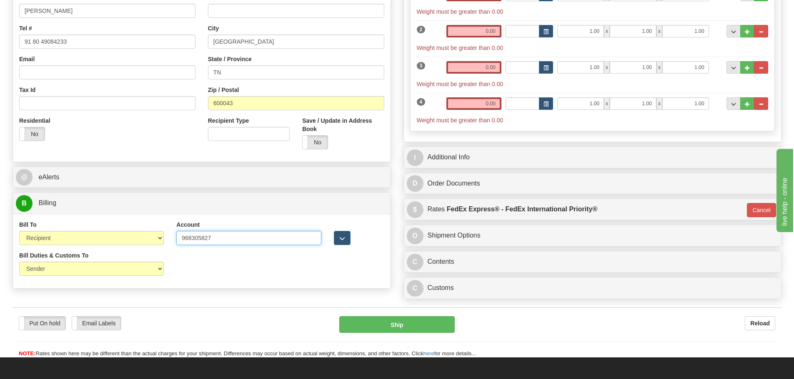
type input "968305827"
click at [117, 278] on div "Bill Duties & Customs To Sender Recipient Third Party UPS Split Duty VAT Indica…" at bounding box center [91, 267] width 157 height 31
click at [117, 274] on select "Sender Recipient Third Party" at bounding box center [91, 269] width 145 height 14
select select "2"
click at [19, 262] on select "Sender Recipient Third Party" at bounding box center [91, 269] width 145 height 14
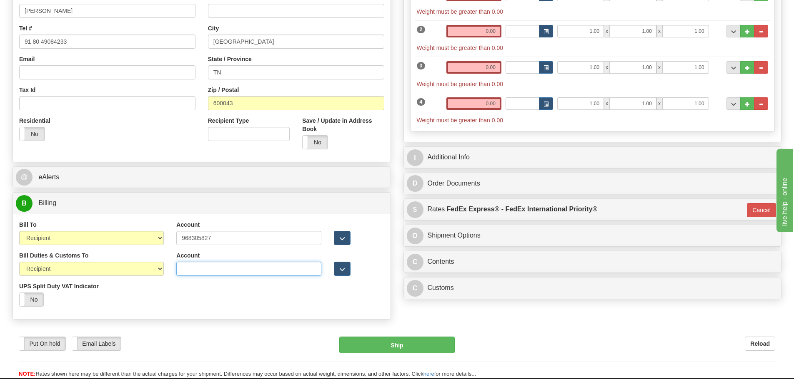
click at [187, 270] on input "Account" at bounding box center [248, 269] width 145 height 14
paste input "968305827"
type input "968305827"
click at [178, 284] on div "Bill Duties & Customs To Sender Recipient Third Party UPS Split Duty VAT Indica…" at bounding box center [201, 283] width 377 height 62
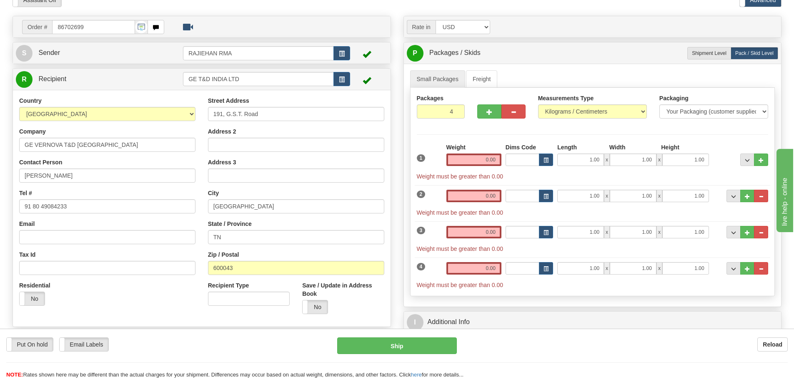
scroll to position [42, 0]
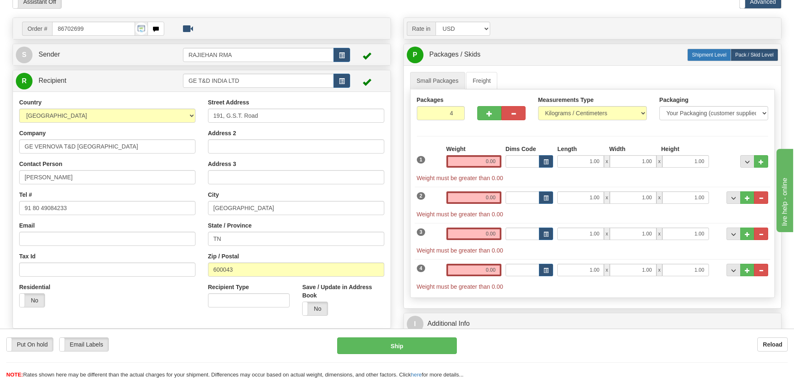
click at [699, 55] on span "Shipment Level" at bounding box center [708, 55] width 35 height 6
radio input "true"
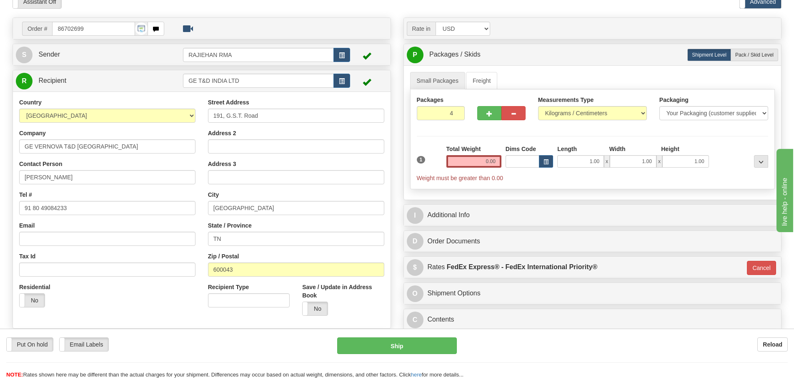
click at [452, 168] on div "Total Weight 0.00" at bounding box center [473, 159] width 59 height 29
click at [459, 165] on input "0.00" at bounding box center [473, 161] width 55 height 12
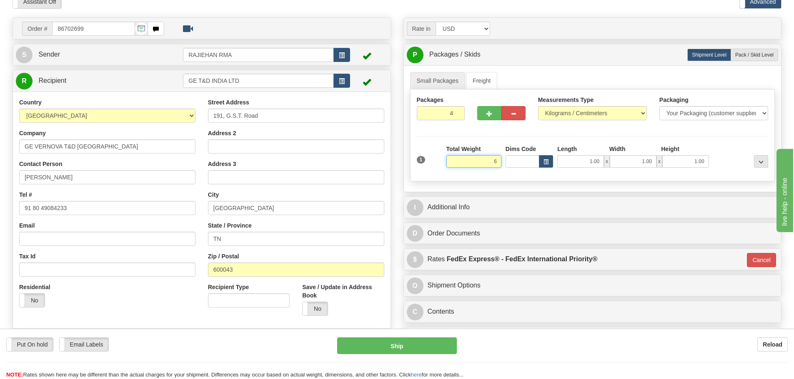
type input "6"
type input "01"
type input "6.00"
click at [492, 152] on div "Total Weight 6.00" at bounding box center [473, 156] width 55 height 23
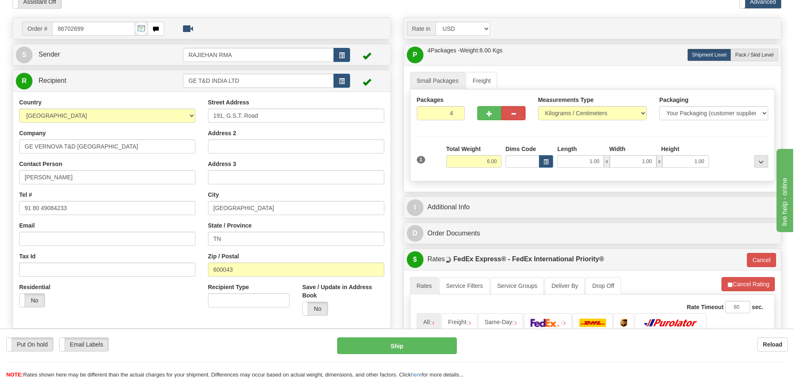
click at [496, 198] on div "I Additional Info" at bounding box center [592, 207] width 377 height 21
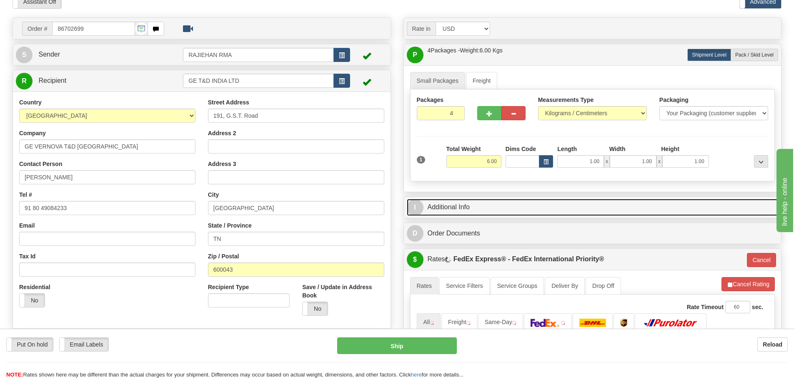
click at [496, 202] on link "I Additional Info" at bounding box center [593, 207] width 372 height 17
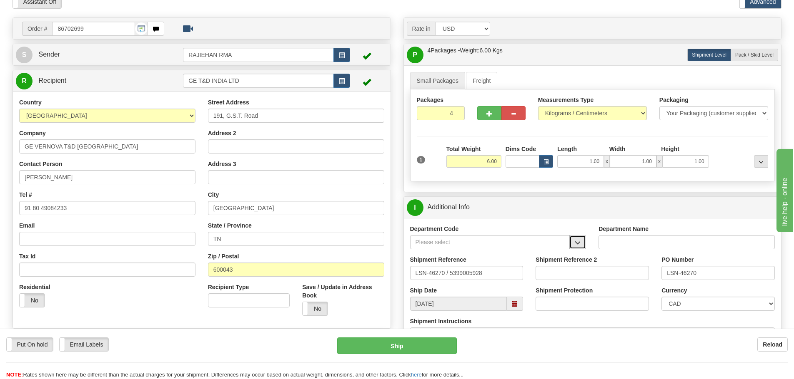
click at [582, 246] on button "button" at bounding box center [577, 242] width 17 height 14
click at [553, 251] on div "SER" at bounding box center [488, 255] width 152 height 9
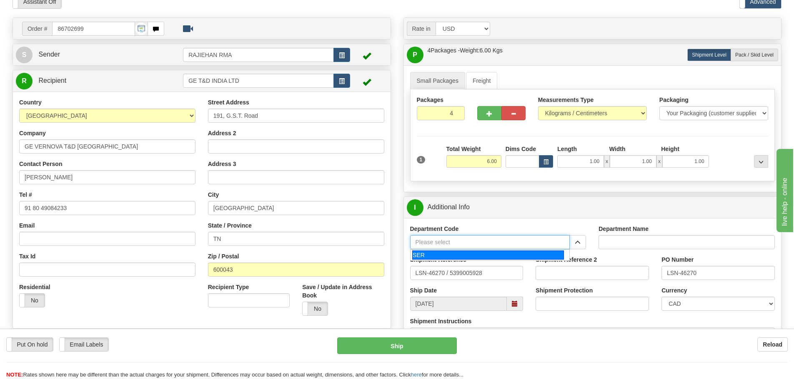
type input "SER"
type input "SERVICE DEPARTMENT"
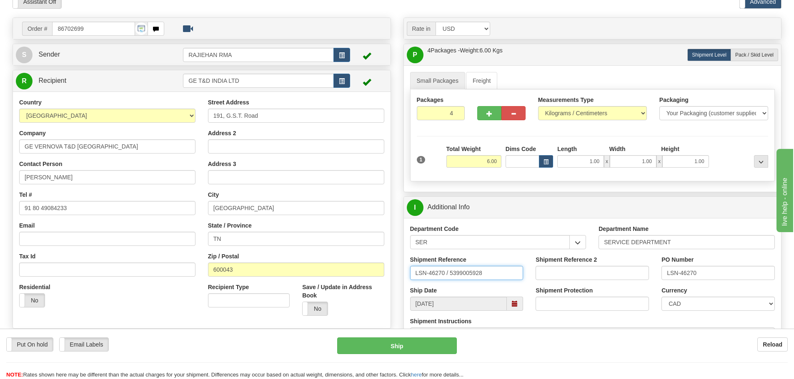
drag, startPoint x: 445, startPoint y: 277, endPoint x: 449, endPoint y: 282, distance: 5.3
click at [449, 282] on div "Shipment Reference LSN-46270 / 5399005928" at bounding box center [467, 271] width 126 height 31
click at [446, 273] on input "LSN-46270 RMA 5399005928" at bounding box center [466, 273] width 113 height 14
click at [464, 273] on input "LSN-46270 RMA 5399005928" at bounding box center [466, 273] width 113 height 14
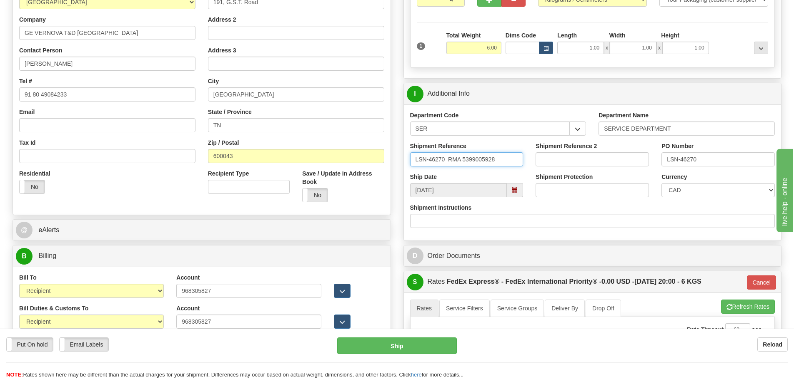
scroll to position [167, 0]
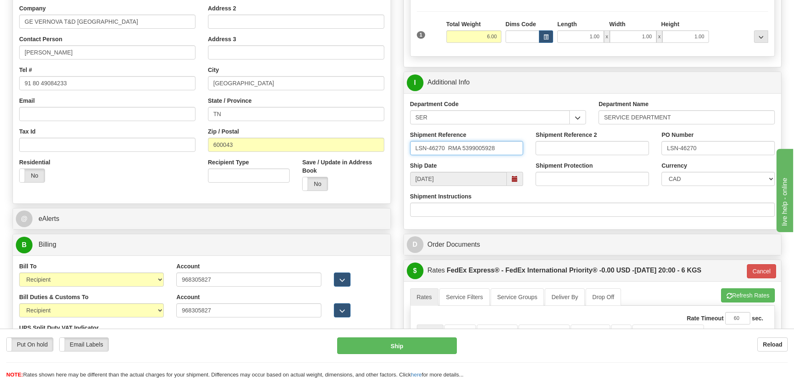
type input "LSN-46270 RMA 5399005928"
click at [681, 181] on select "CAD USD EUR ZAR [PERSON_NAME] ARN AUD AUS AWG BBD BFR BGN BHD BMD BND BRC BRL C…" at bounding box center [717, 179] width 113 height 14
select select "1"
click at [661, 172] on select "CAD USD EUR ZAR [PERSON_NAME] ARN AUD AUS AWG BBD BFR BGN BHD BMD BND BRC BRL C…" at bounding box center [717, 179] width 113 height 14
drag, startPoint x: 491, startPoint y: 149, endPoint x: 397, endPoint y: 160, distance: 94.4
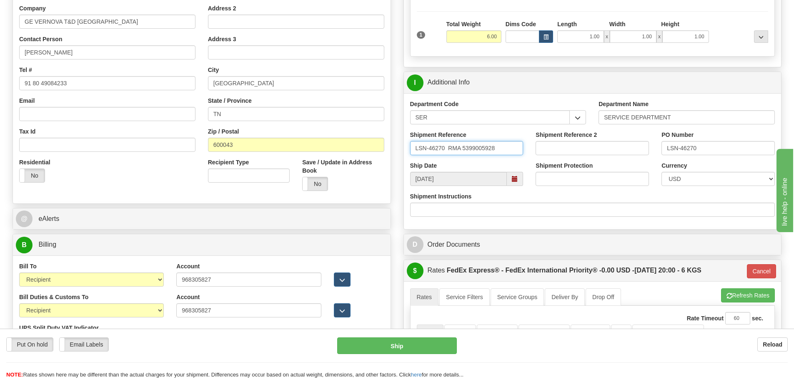
click at [397, 160] on div "Rate in Account Currency ARN AWG AUD AUS BHD BBD BFR BMD BRC BRL GBP UKL BND BG…" at bounding box center [592, 230] width 391 height 674
click at [511, 146] on input "LSN-46270 RMA 5399005928" at bounding box center [466, 148] width 113 height 14
drag, startPoint x: 511, startPoint y: 146, endPoint x: 414, endPoint y: 159, distance: 97.5
click at [414, 159] on div "Shipment Reference LSN-46270 RMA 5399005928" at bounding box center [467, 146] width 126 height 31
click at [508, 151] on input "LSN-46270 RMA 5399005928" at bounding box center [466, 148] width 113 height 14
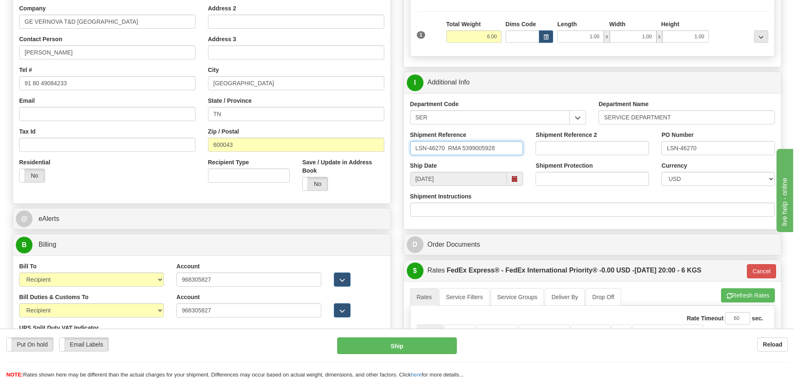
drag, startPoint x: 505, startPoint y: 146, endPoint x: 395, endPoint y: 147, distance: 110.4
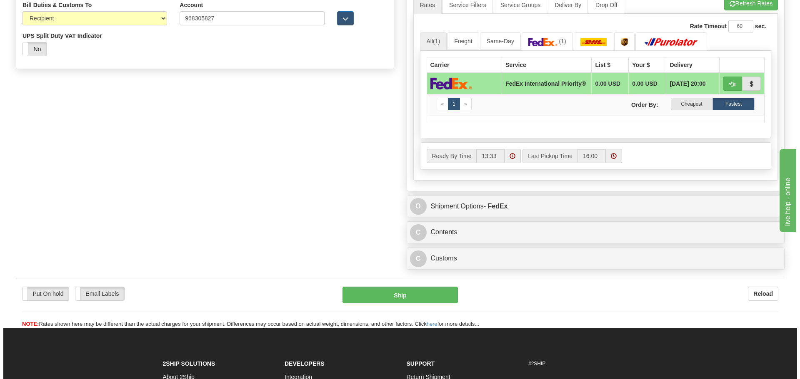
scroll to position [500, 0]
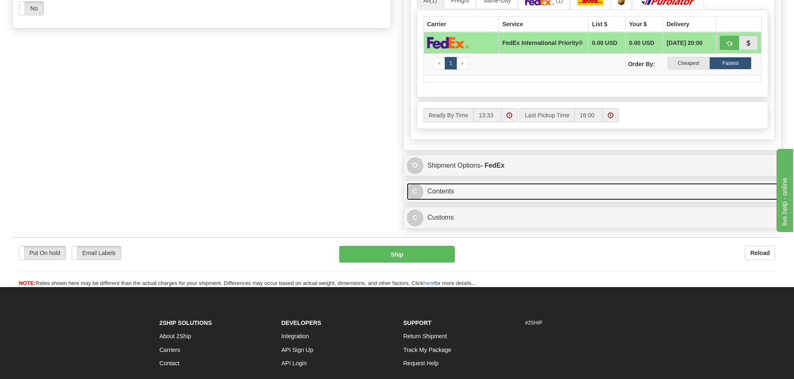
click at [459, 190] on link "C Contents" at bounding box center [593, 191] width 372 height 17
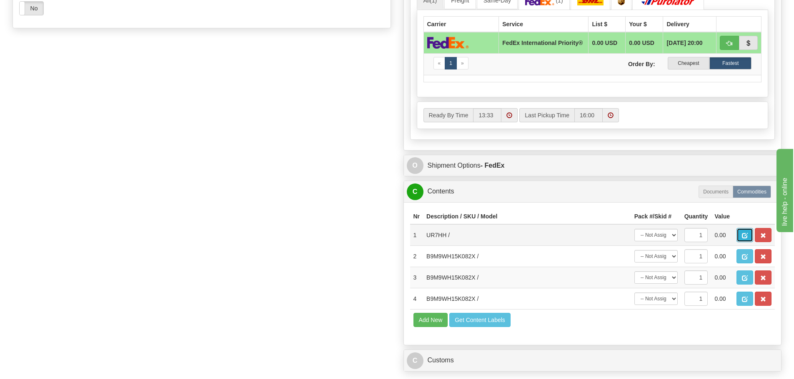
click at [749, 237] on button "button" at bounding box center [744, 235] width 17 height 14
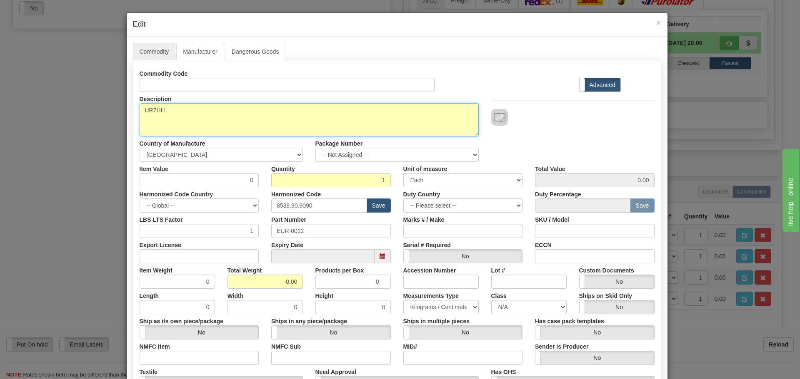
drag, startPoint x: 187, startPoint y: 111, endPoint x: 114, endPoint y: 115, distance: 73.0
click at [114, 115] on div "× Edit Commodity Manufacturer Dangerous Goods Commodity Code Standard Advanced …" at bounding box center [400, 189] width 800 height 379
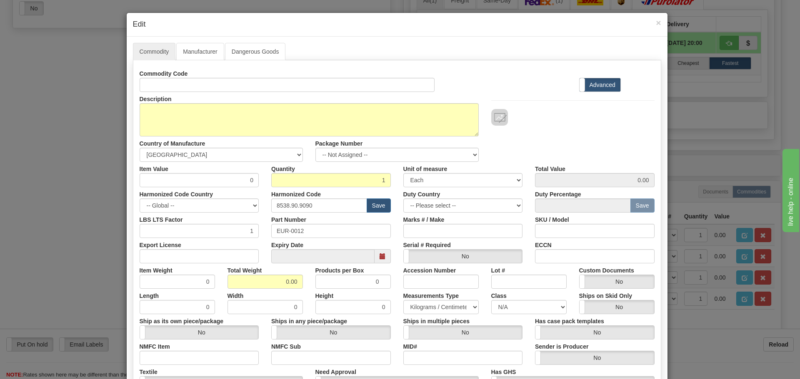
click at [658, 22] on div "× Edit" at bounding box center [397, 25] width 541 height 24
click at [656, 23] on span "×" at bounding box center [658, 23] width 5 height 10
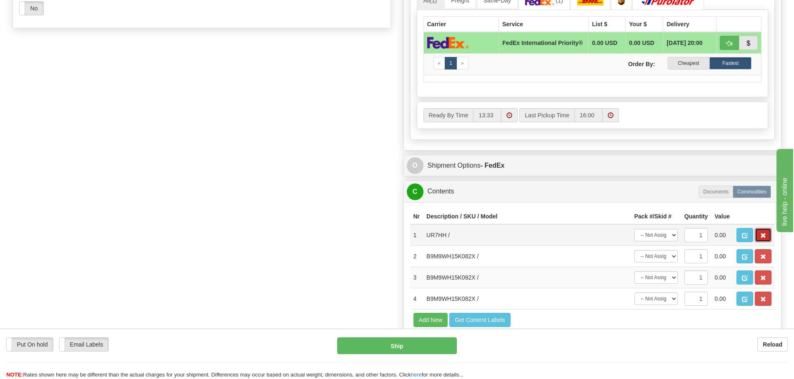
click at [761, 236] on span "button" at bounding box center [763, 235] width 6 height 5
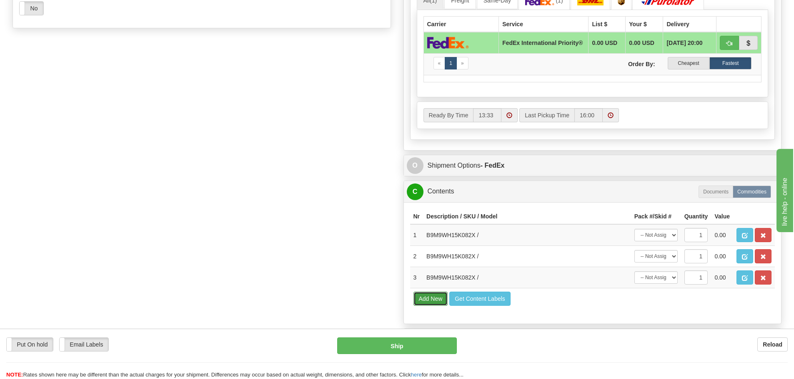
click at [437, 300] on button "Add New" at bounding box center [430, 299] width 35 height 14
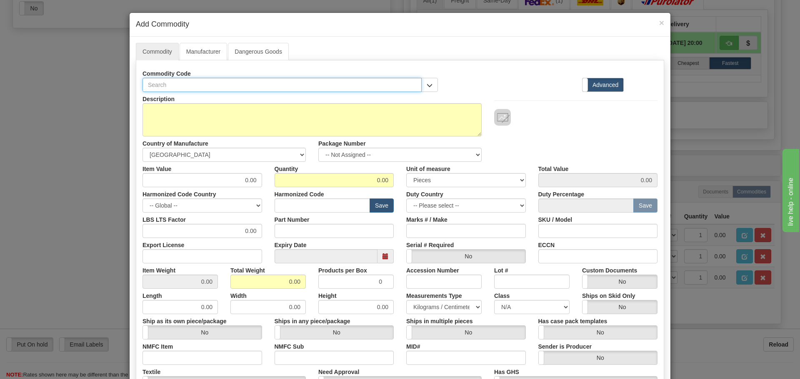
click at [180, 86] on input "text" at bounding box center [281, 85] width 279 height 14
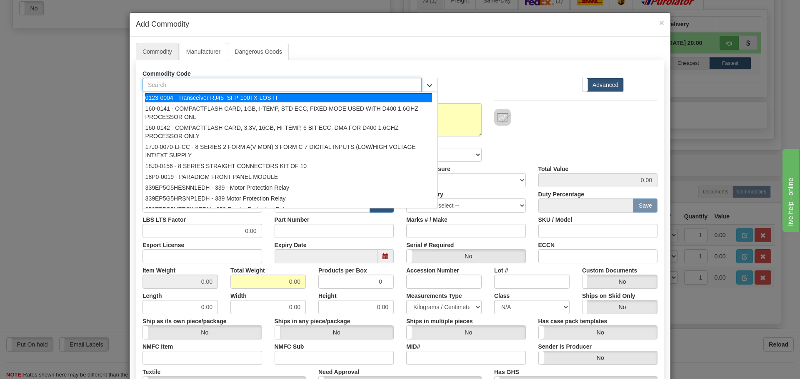
paste input "UR7HH"
type input "UR7HH"
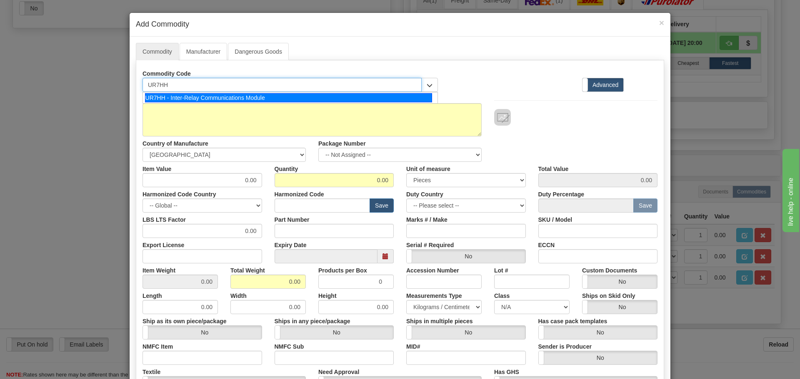
click at [180, 93] on div "UR7HH - Inter-Relay Communications Module" at bounding box center [288, 97] width 287 height 9
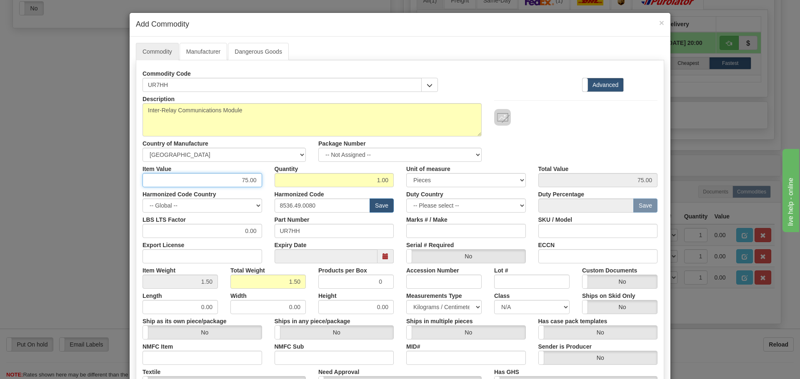
drag, startPoint x: 230, startPoint y: 180, endPoint x: 278, endPoint y: 181, distance: 47.9
click at [278, 181] on div "Item Value 75.00 Quantity 1.00 Unit of measure 3 Thousand Square Inches Adjustm…" at bounding box center [399, 174] width 527 height 25
type input "436.62"
click at [537, 146] on div "Description Inter-Relay Communications Module Country of Manufacture -- Unknown…" at bounding box center [399, 127] width 527 height 70
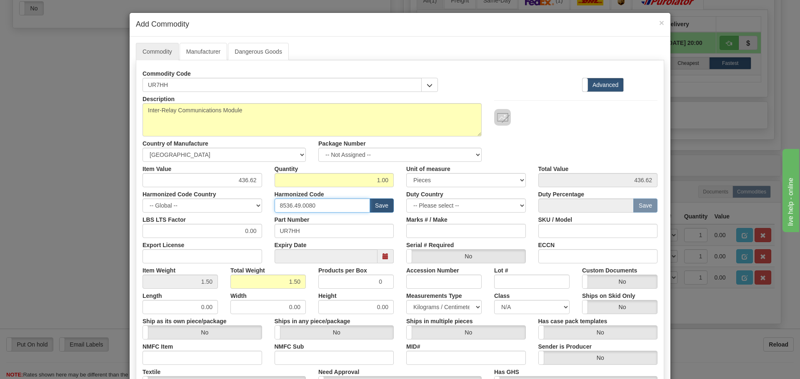
drag, startPoint x: 320, startPoint y: 210, endPoint x: 271, endPoint y: 220, distance: 50.2
click at [271, 220] on div "Description Inter-Relay Communications Module Country of Manufacture -- Unknown…" at bounding box center [399, 275] width 515 height 367
paste input "UR7HH"
drag, startPoint x: 310, startPoint y: 203, endPoint x: 242, endPoint y: 206, distance: 67.9
click at [242, 206] on div "Harmonized Code Country -- Global -- AFGHANISTAN ALAND ISLANDS ALBANIA ALGERIA …" at bounding box center [399, 199] width 527 height 25
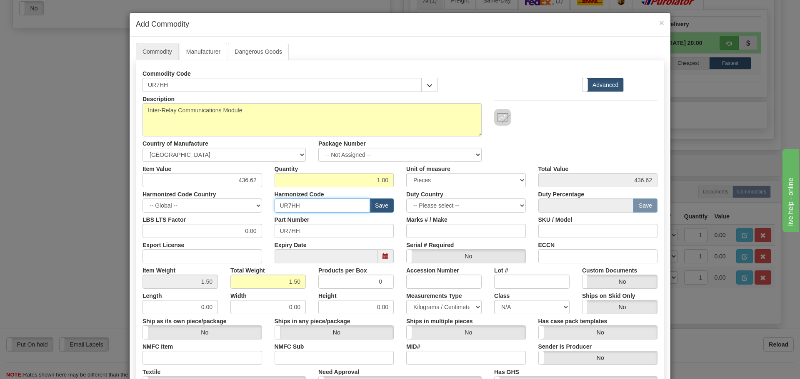
paste input "8538 90 00"
type input "8538 90 00"
click at [260, 195] on div "Harmonized Code Country -- Global -- AFGHANISTAN ALAND ISLANDS ALBANIA ALGERIA …" at bounding box center [202, 199] width 132 height 25
click at [220, 277] on div "Item Weight 1.50" at bounding box center [180, 276] width 88 height 25
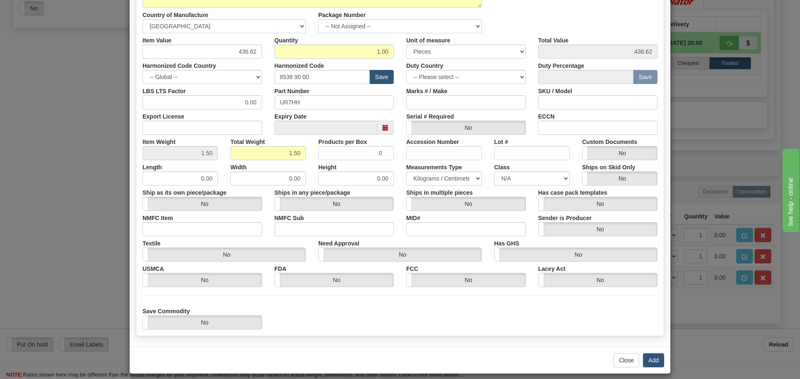
scroll to position [136, 0]
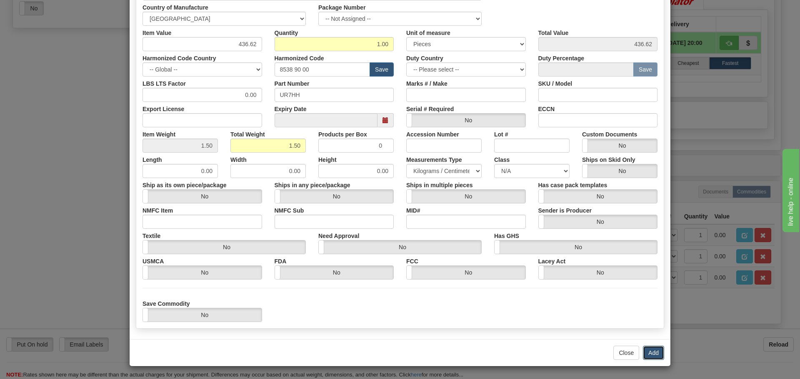
click at [655, 349] on button "Add" at bounding box center [653, 353] width 21 height 14
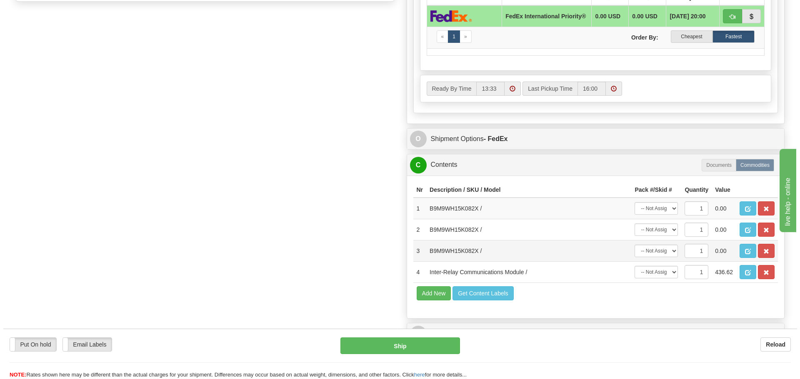
scroll to position [542, 0]
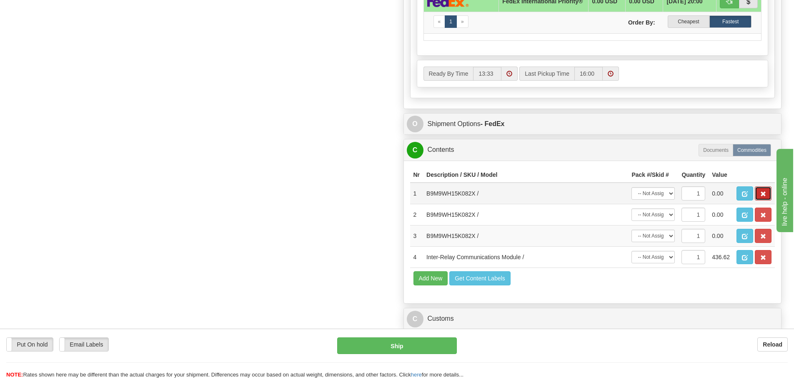
click at [758, 195] on button "button" at bounding box center [762, 194] width 17 height 14
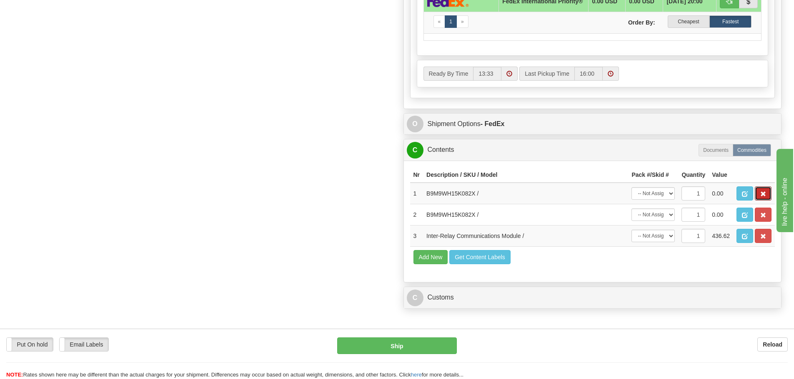
click at [758, 195] on button "button" at bounding box center [762, 194] width 17 height 14
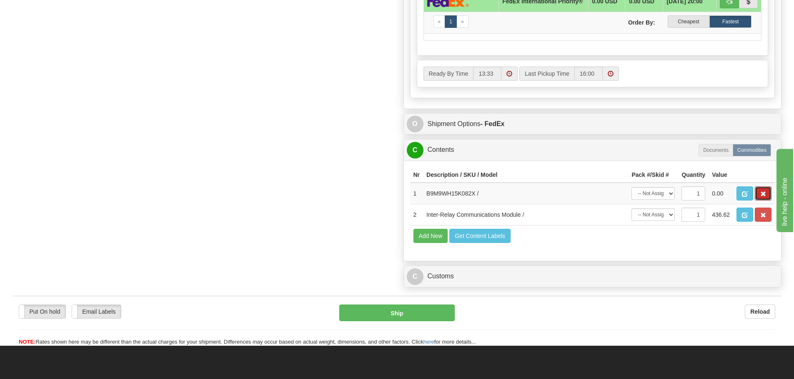
click at [758, 195] on button "button" at bounding box center [762, 194] width 17 height 14
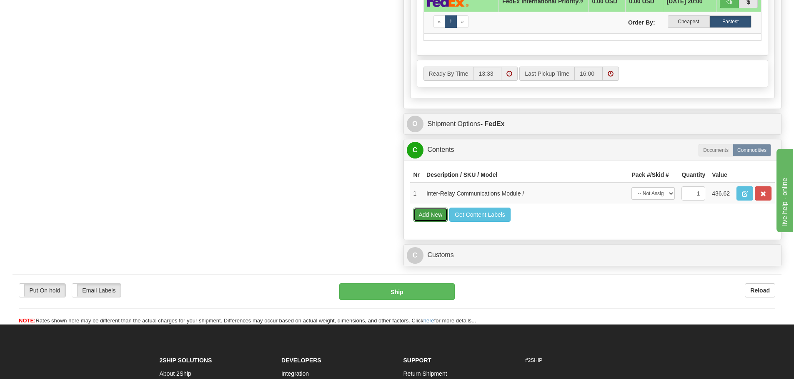
click at [426, 219] on button "Add New" at bounding box center [430, 215] width 35 height 14
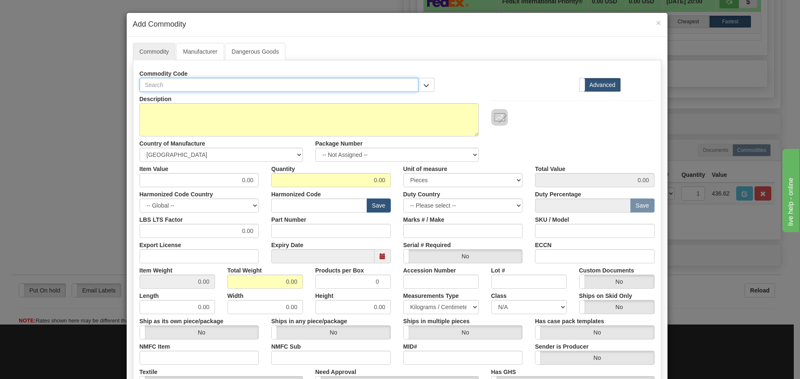
click at [153, 85] on input "text" at bounding box center [279, 85] width 279 height 14
paste input "B9M9WH15K"
type input "B9M9WH15K"
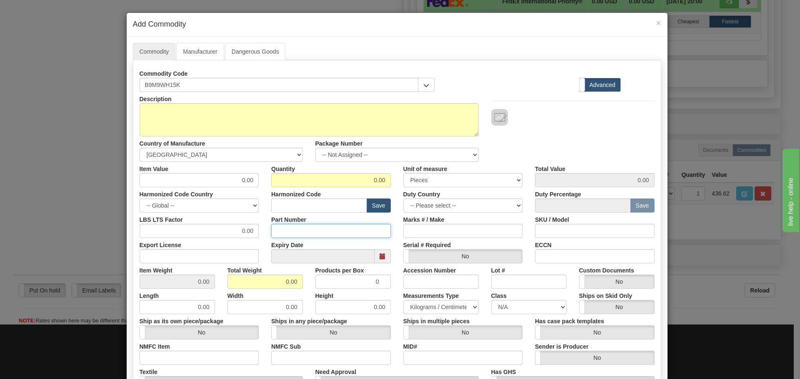
click at [282, 235] on input "Part Number" at bounding box center [331, 231] width 120 height 14
paste input "B9M9WH15K"
type input "B9M9WH15K"
